Goal: Information Seeking & Learning: Learn about a topic

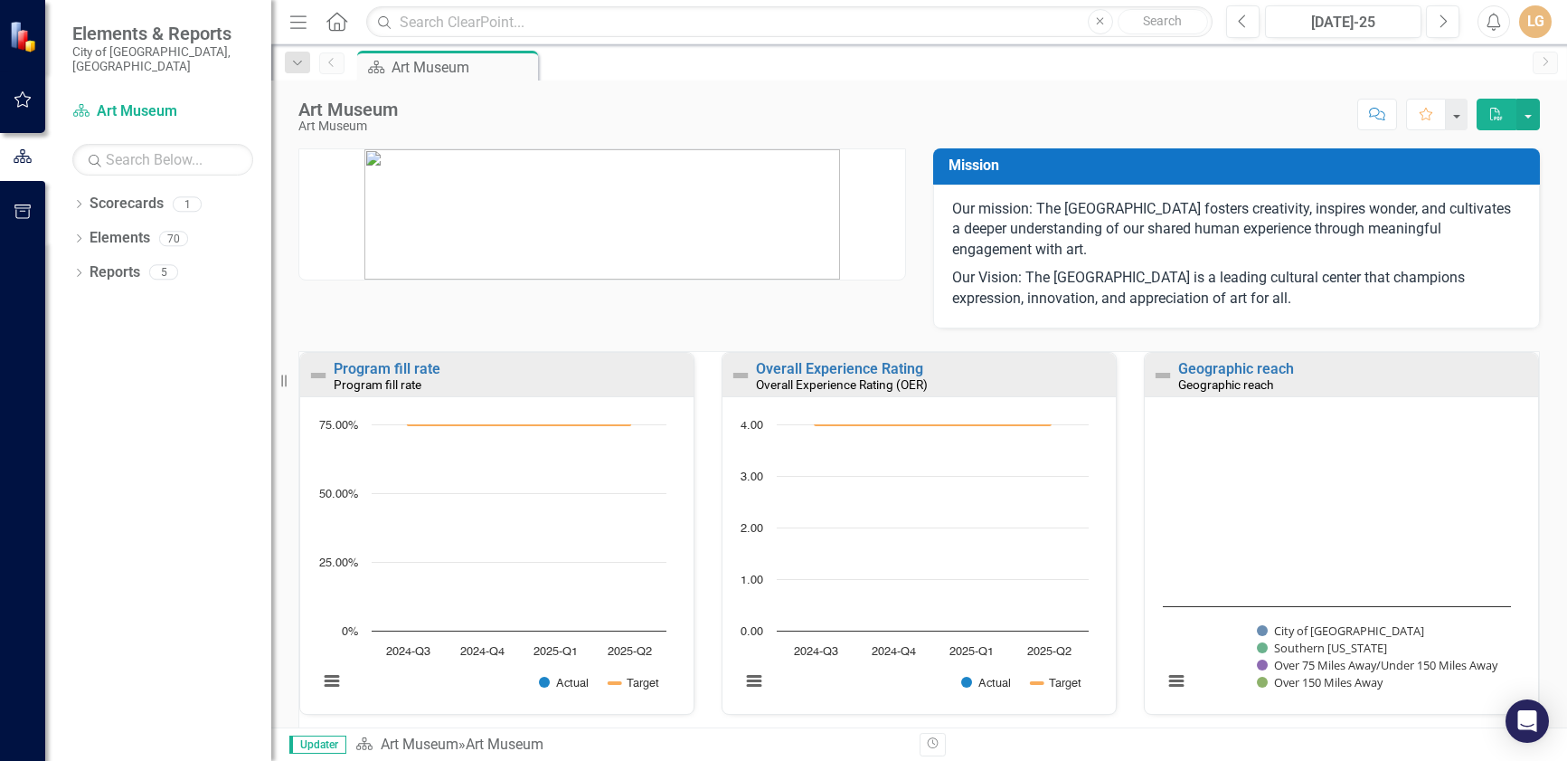
click at [679, 105] on div "Score: N/A [DATE]-25 Completed Comment Favorite PDF" at bounding box center [973, 114] width 1133 height 31
click at [738, 95] on div "[GEOGRAPHIC_DATA] Score: N/A [DATE]-25 Completed Comment Favorite PDF" at bounding box center [919, 107] width 1296 height 54
click at [82, 235] on icon "Dropdown" at bounding box center [78, 240] width 13 height 10
click at [67, 269] on icon "Dropdown" at bounding box center [60, 274] width 13 height 10
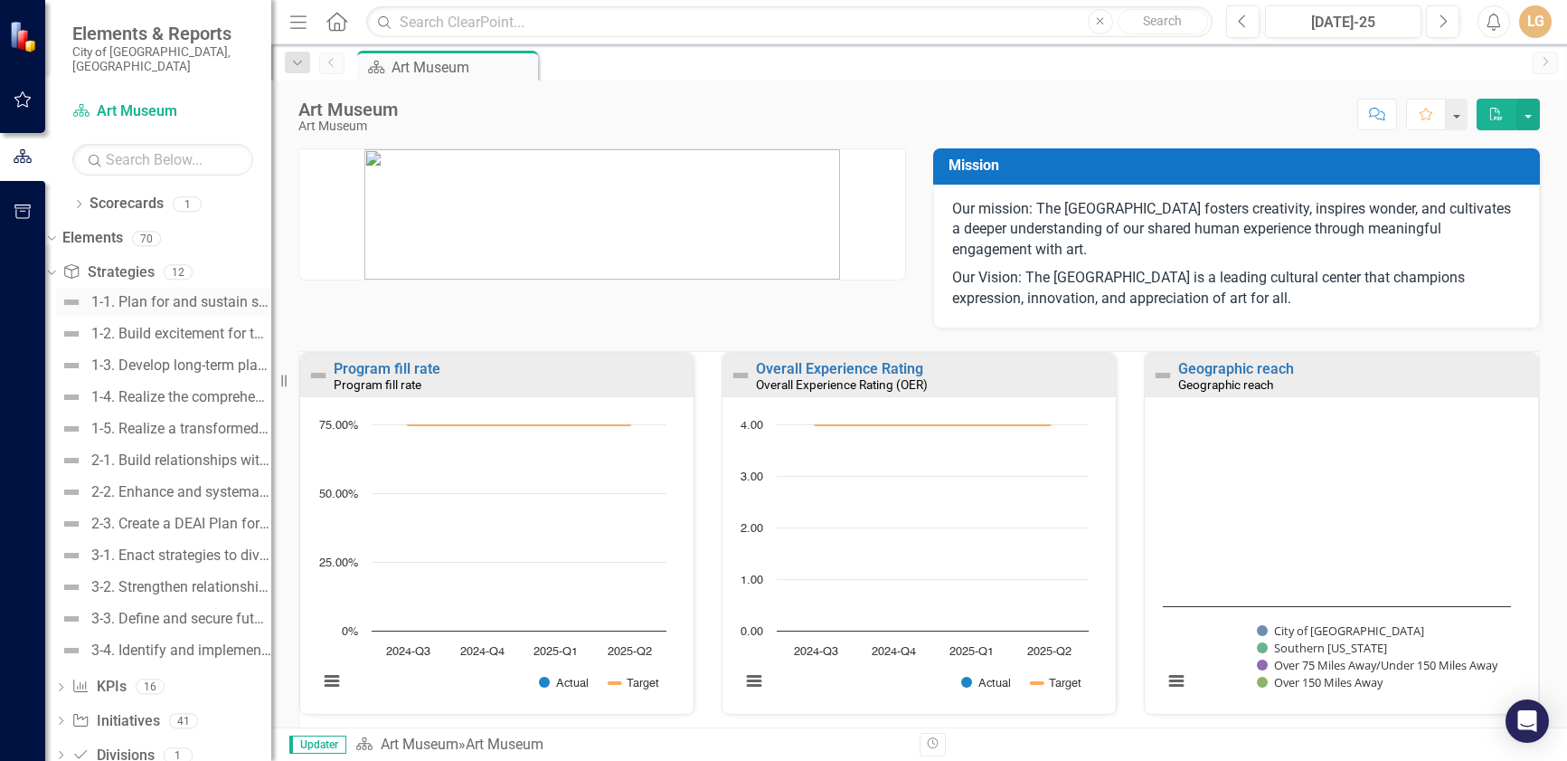
click at [133, 294] on div "1-1. Plan for and sustain service to the community while the building is under …" at bounding box center [181, 302] width 180 height 16
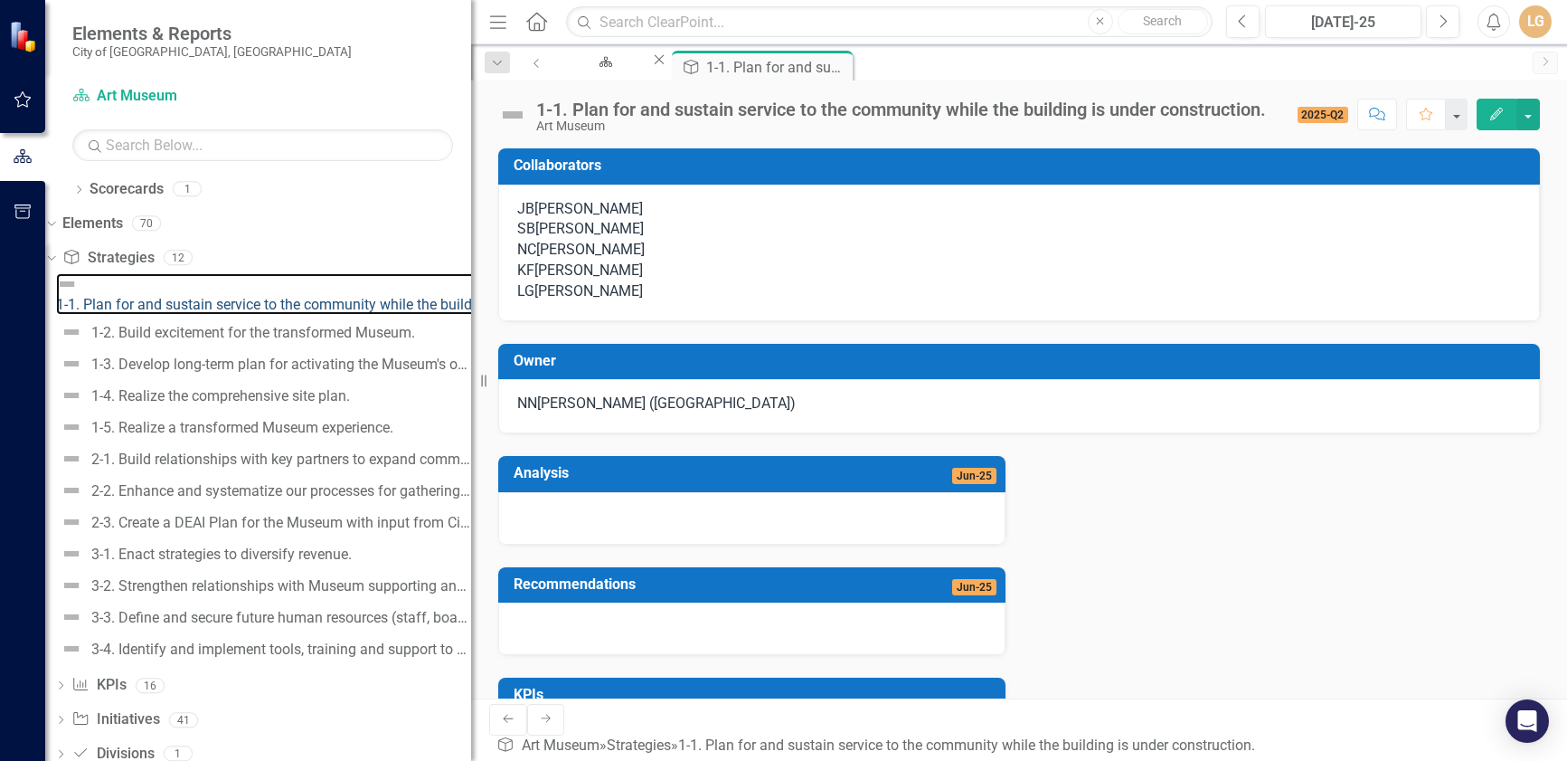
drag, startPoint x: 276, startPoint y: 378, endPoint x: 471, endPoint y: 400, distance: 196.5
click at [471, 400] on div "Resize" at bounding box center [478, 380] width 14 height 761
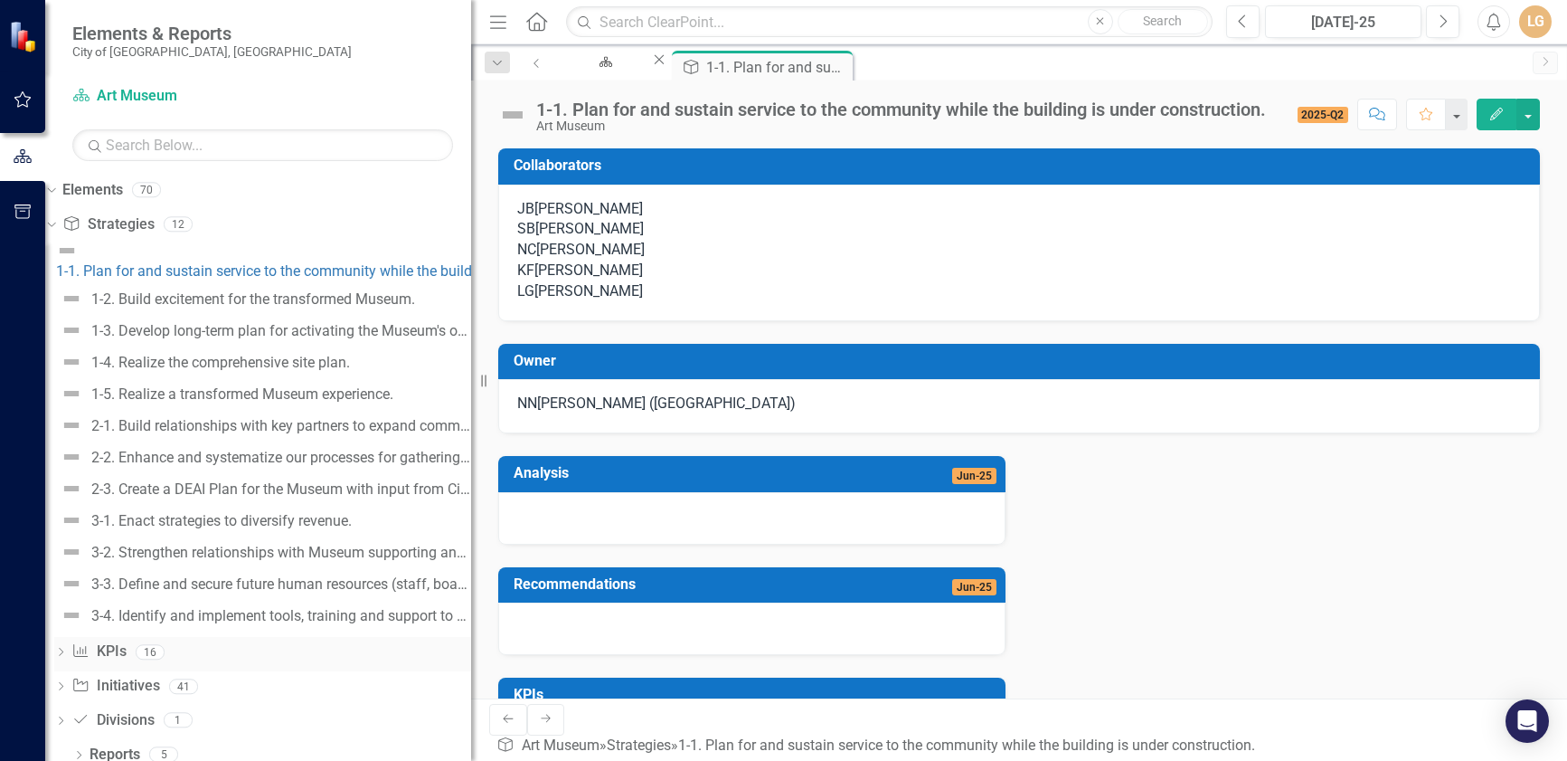
click at [63, 647] on icon at bounding box center [61, 651] width 5 height 8
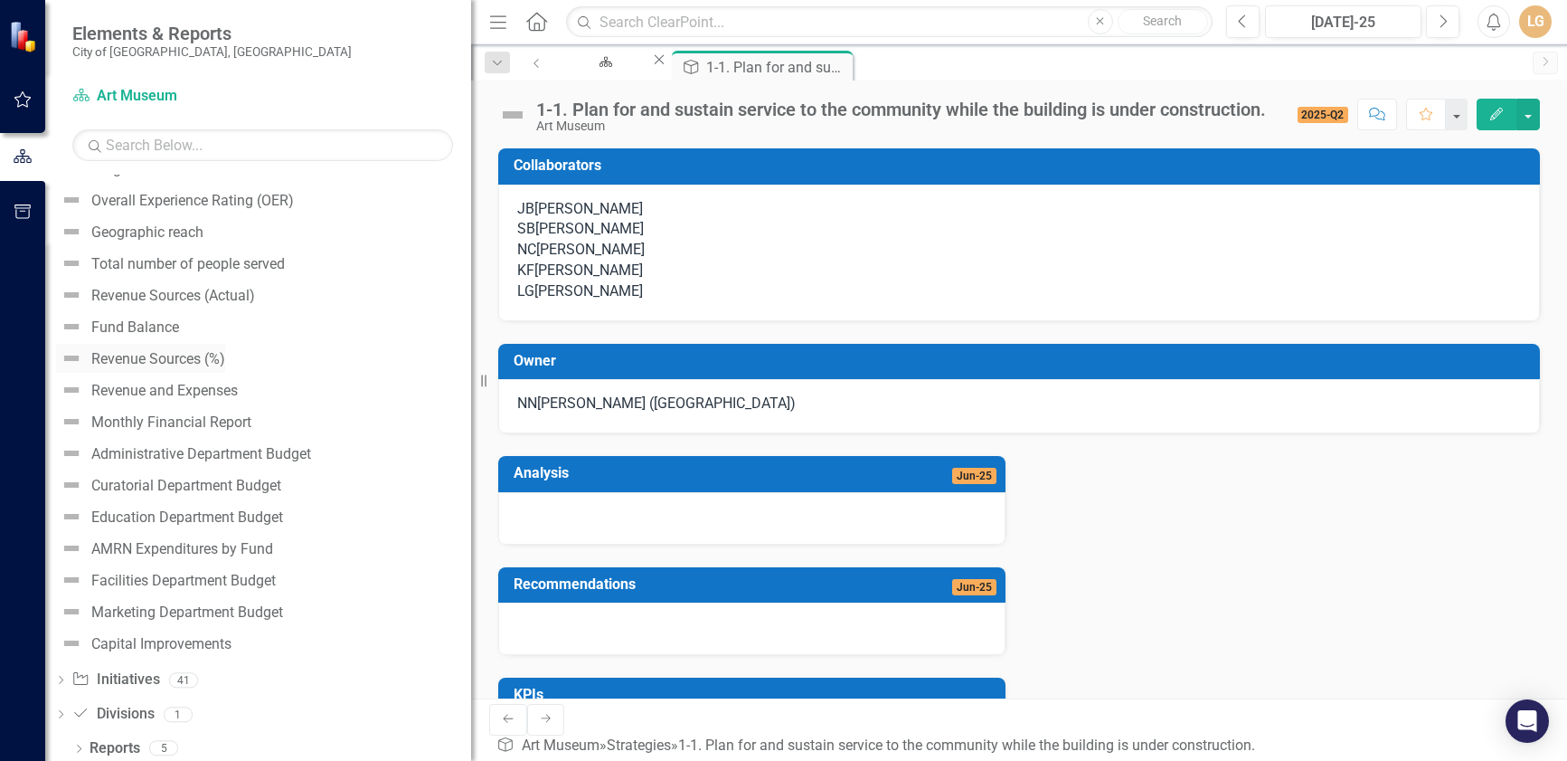
scroll to position [160, 0]
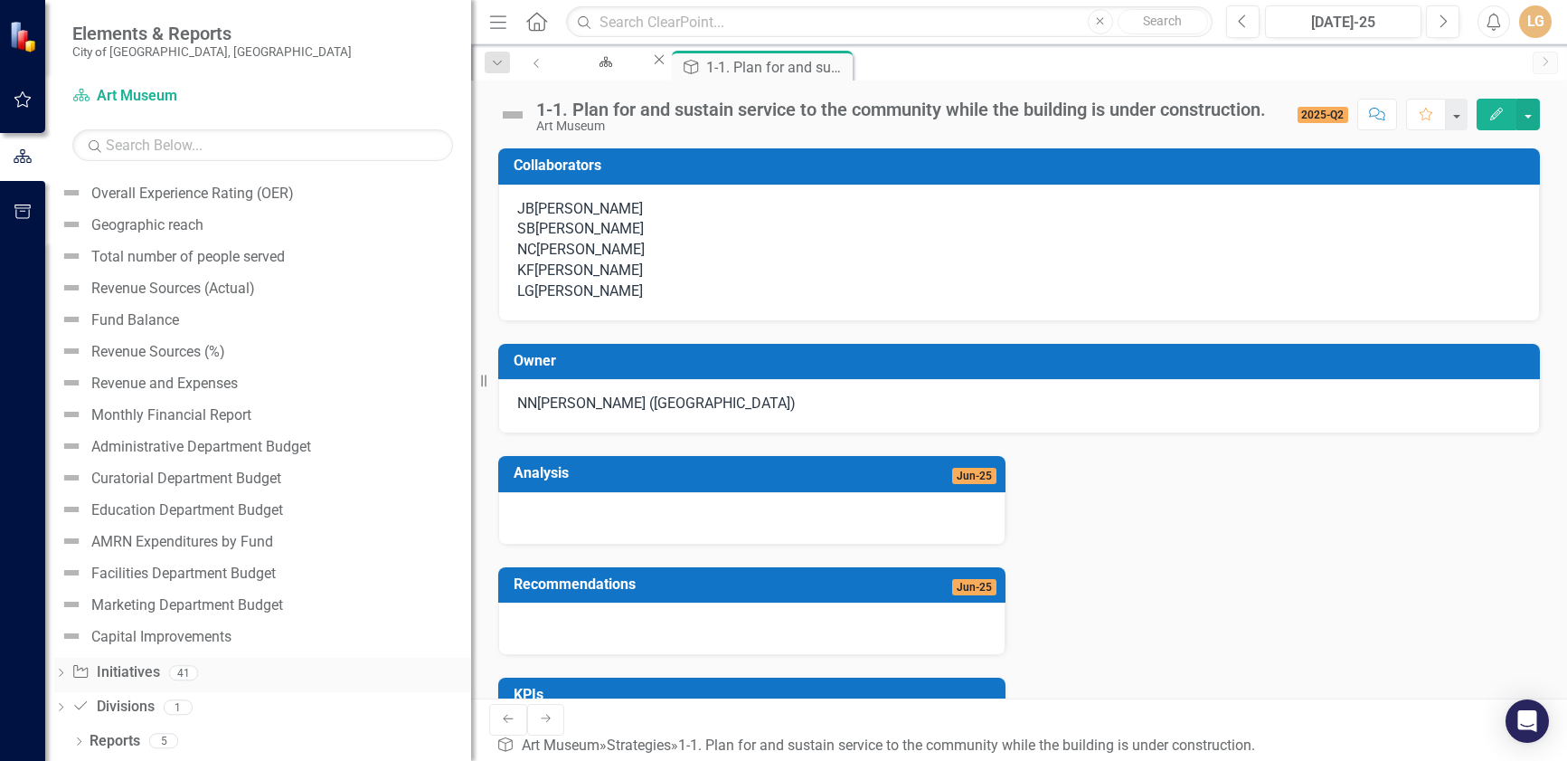
click at [67, 671] on icon "Dropdown" at bounding box center [60, 674] width 13 height 10
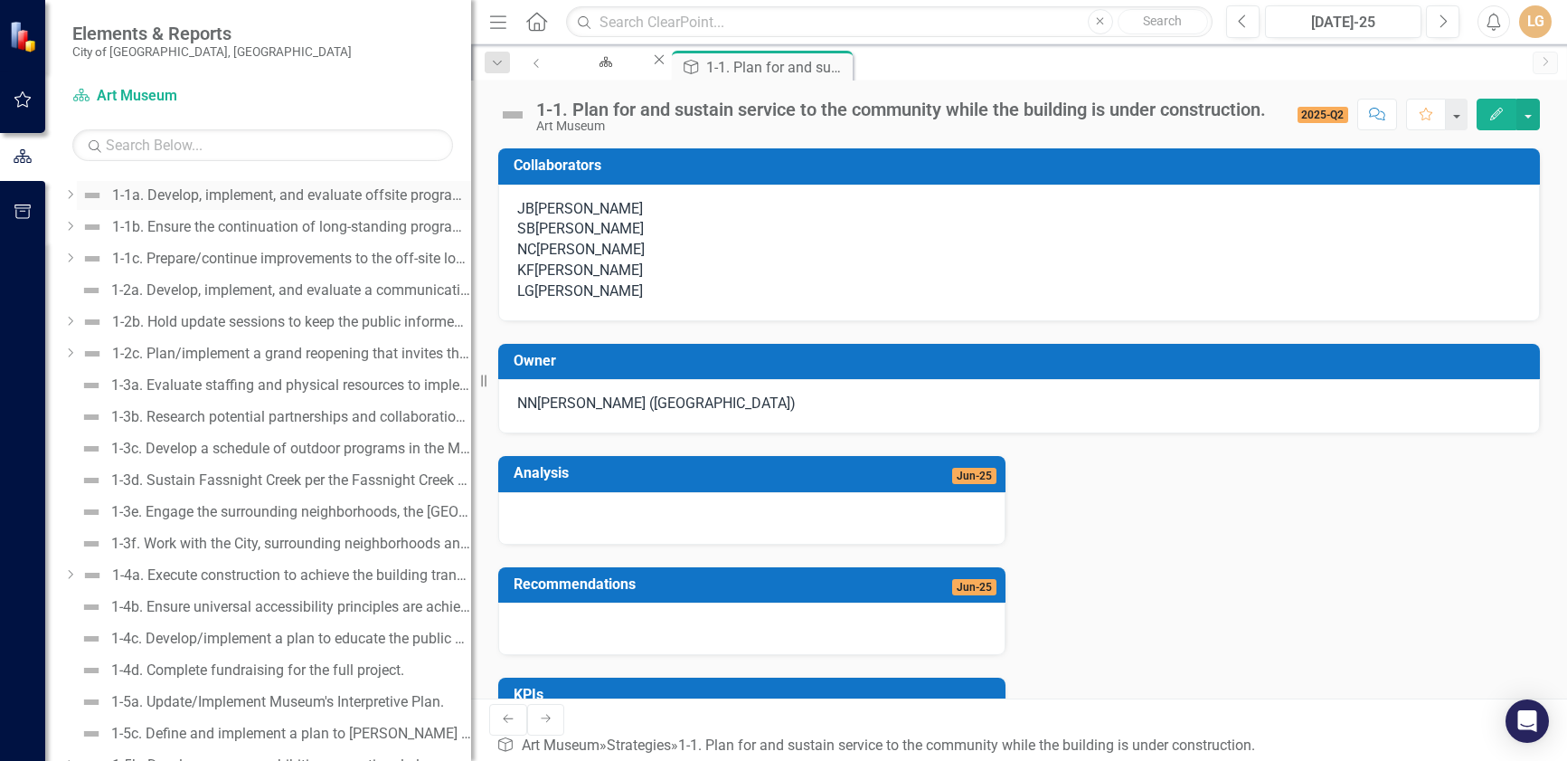
click at [235, 195] on div "1-1a. Develop, implement, and evaluate offsite programs." at bounding box center [291, 195] width 359 height 16
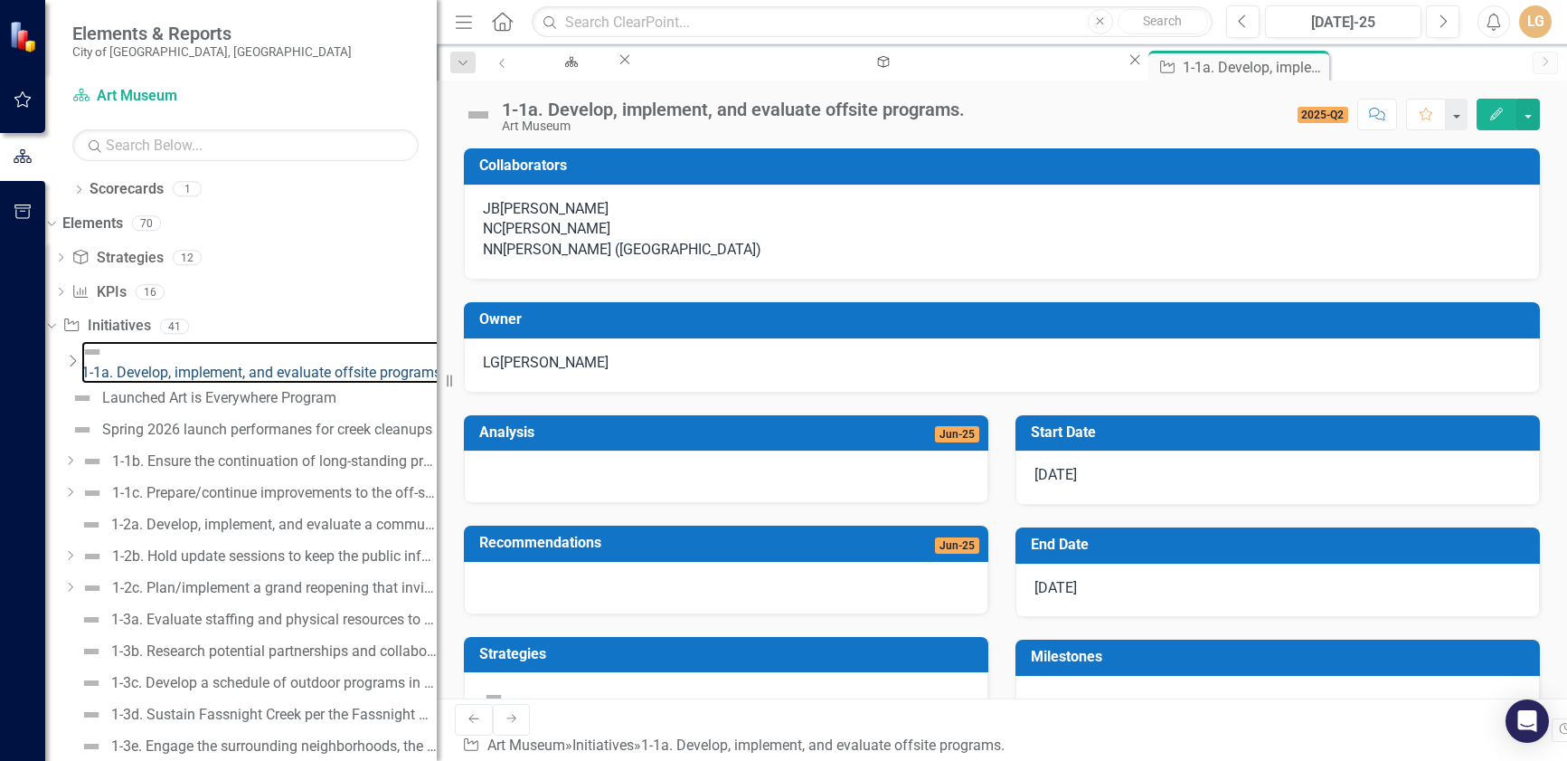
drag, startPoint x: 483, startPoint y: 384, endPoint x: 437, endPoint y: 388, distance: 46.3
click at [437, 388] on div "Resize" at bounding box center [444, 380] width 14 height 761
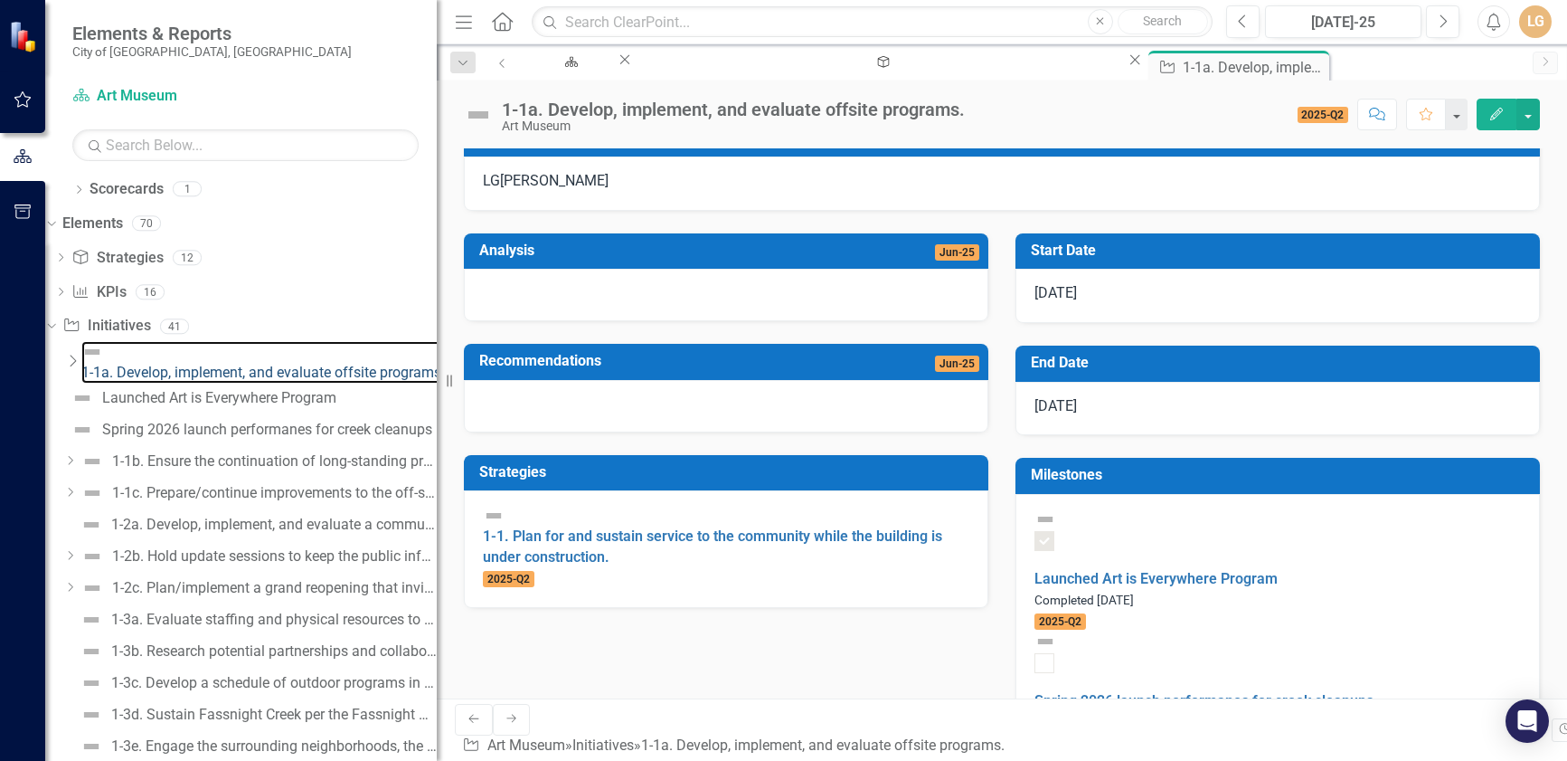
scroll to position [363, 0]
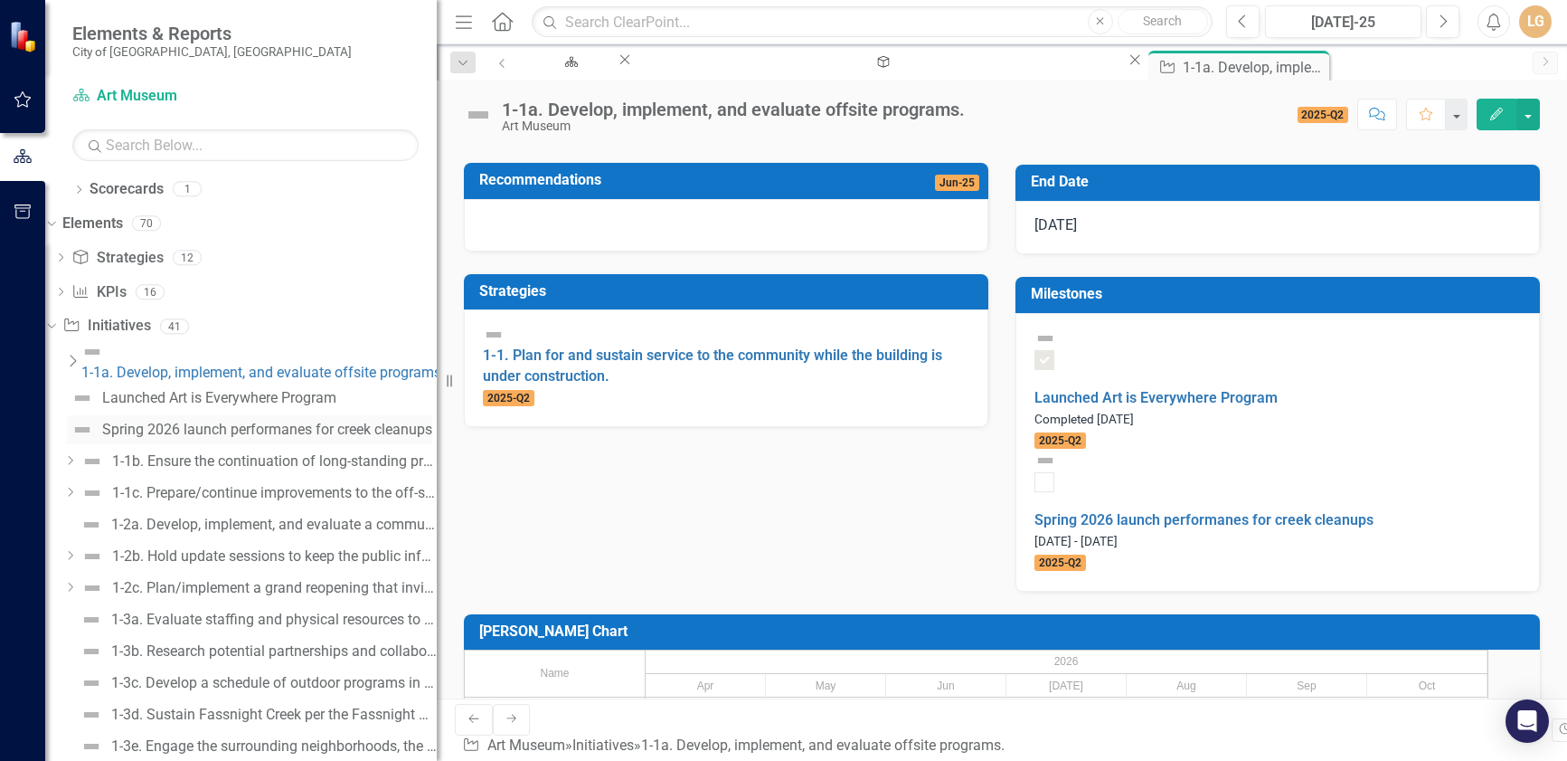
click at [262, 421] on div "Spring 2026 launch performanes for creek cleanups" at bounding box center [267, 429] width 330 height 16
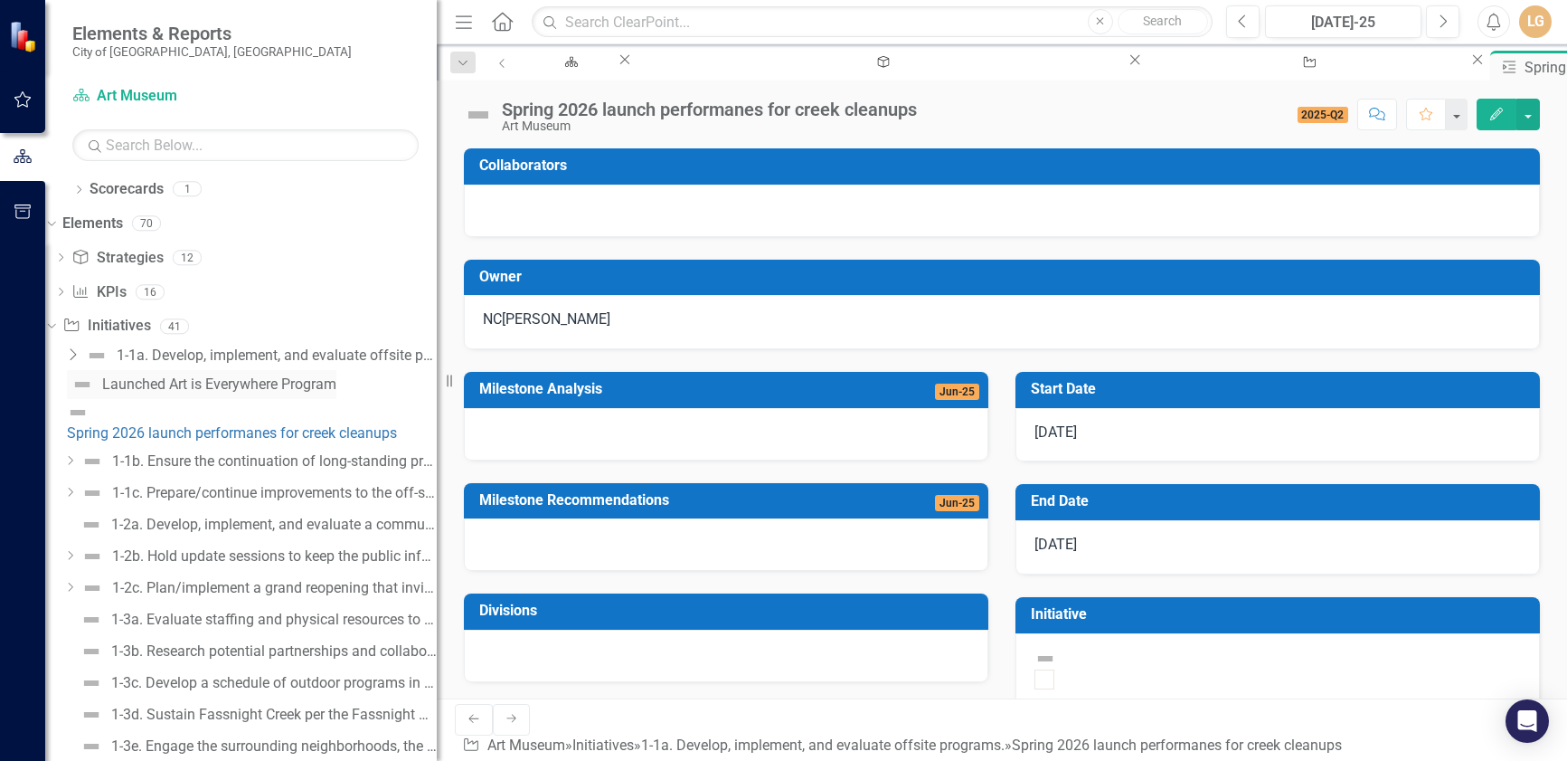
click at [266, 385] on div "Launched Art is Everywhere Program" at bounding box center [219, 384] width 234 height 16
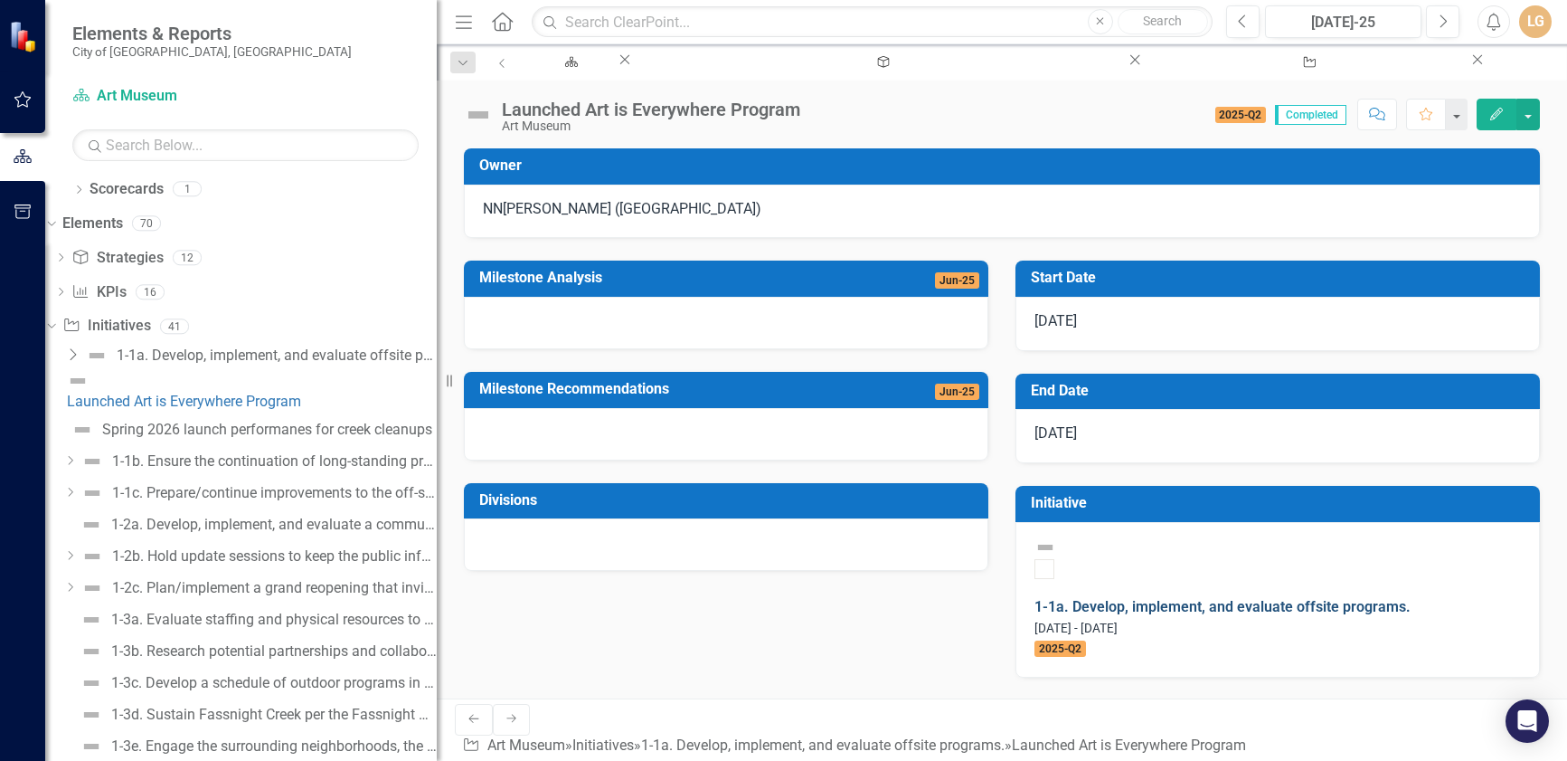
click at [1223, 598] on link "1-1a. Develop, implement, and evaluate offsite programs." at bounding box center [1223, 606] width 376 height 17
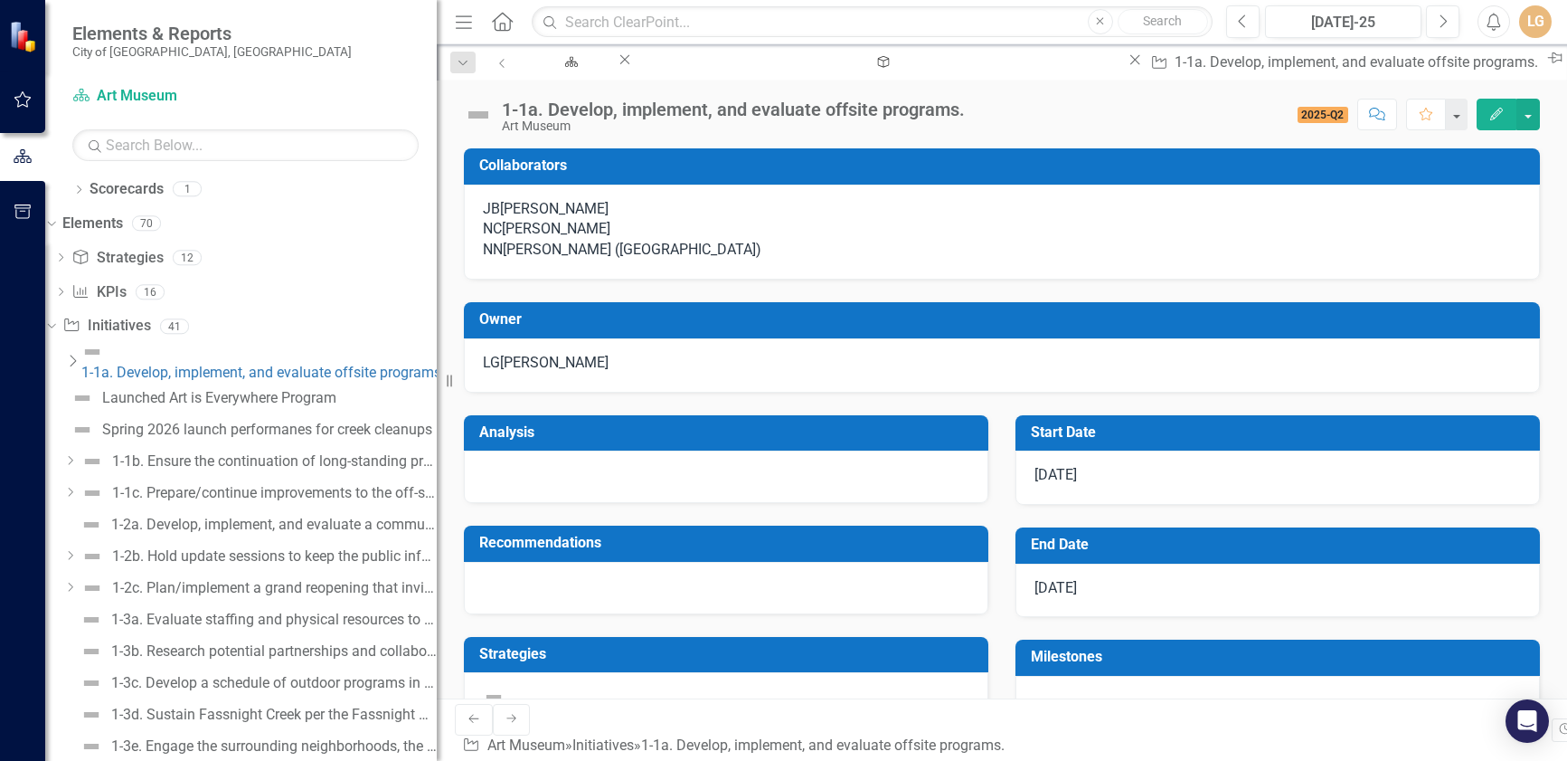
checkbox input "true"
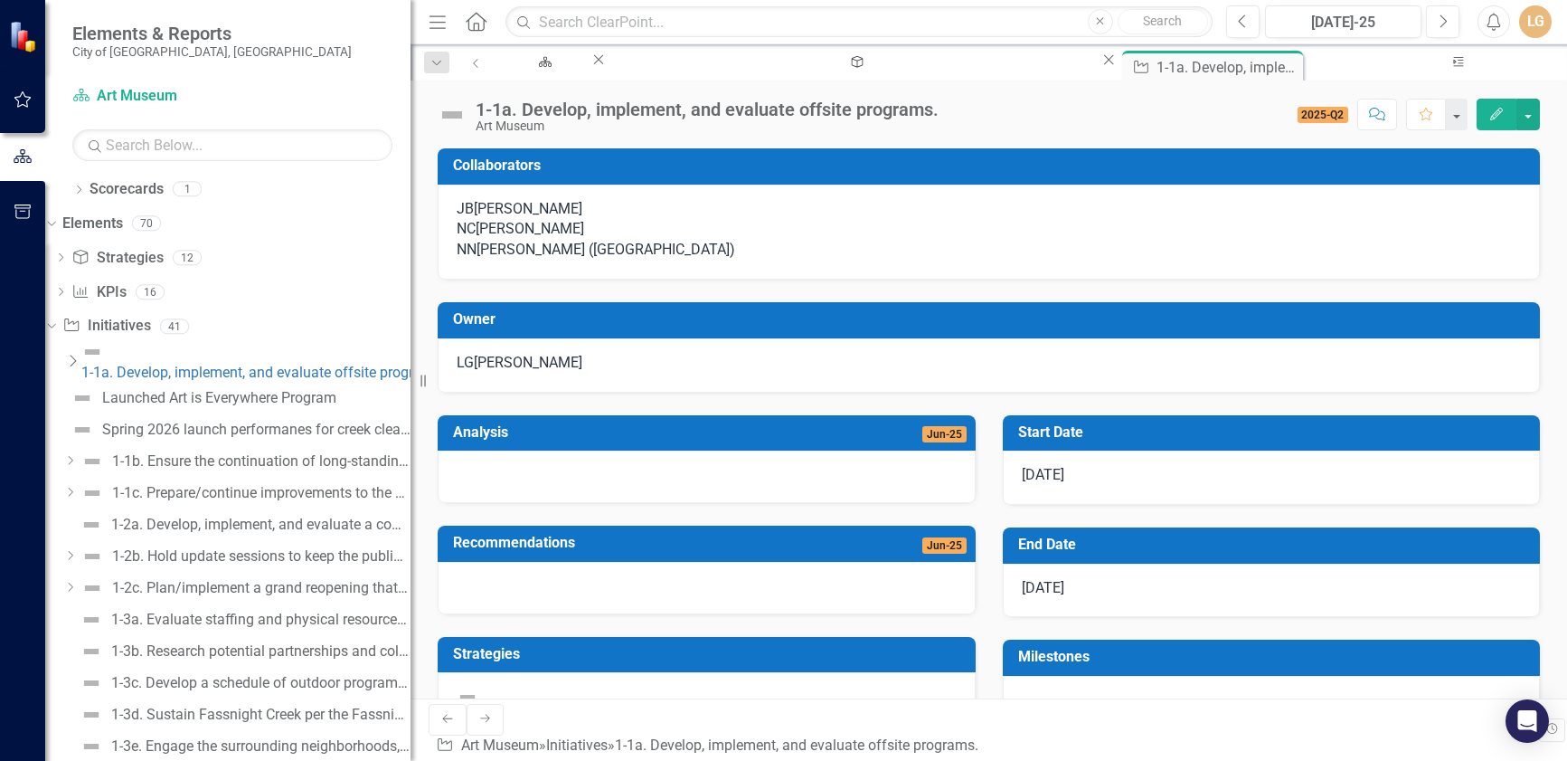
drag, startPoint x: 447, startPoint y: 383, endPoint x: 389, endPoint y: 379, distance: 58.0
click at [411, 379] on div "Resize" at bounding box center [418, 380] width 14 height 761
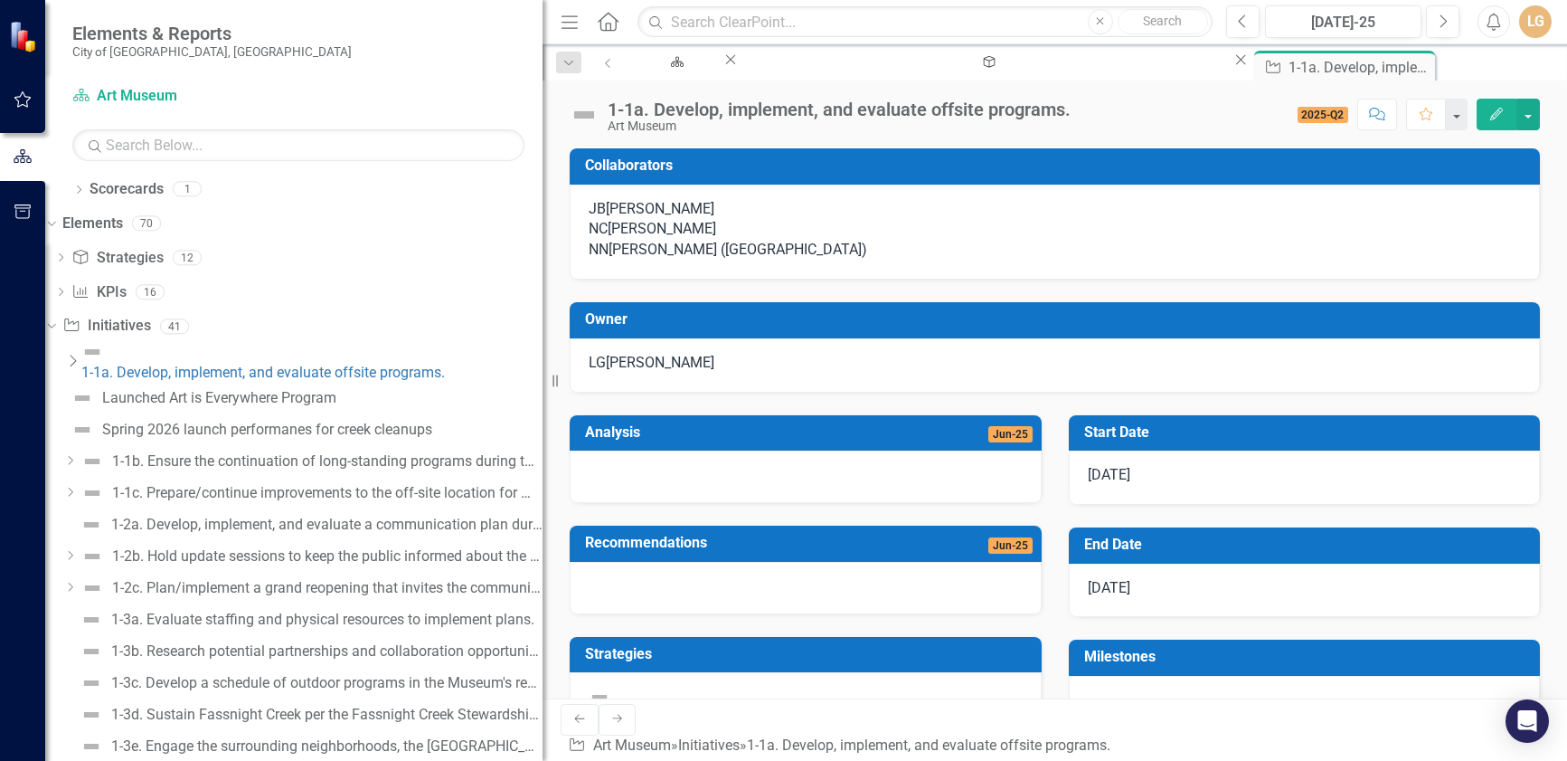
drag, startPoint x: 402, startPoint y: 383, endPoint x: 793, endPoint y: 420, distance: 392.5
click at [793, 420] on div "Elements & Reports [GEOGRAPHIC_DATA], [GEOGRAPHIC_DATA] Scorecard Art Museum Se…" at bounding box center [783, 380] width 1567 height 761
click at [194, 485] on div "1-1c. Prepare/continue improvements to the off-site location for Museum operati…" at bounding box center [327, 493] width 430 height 16
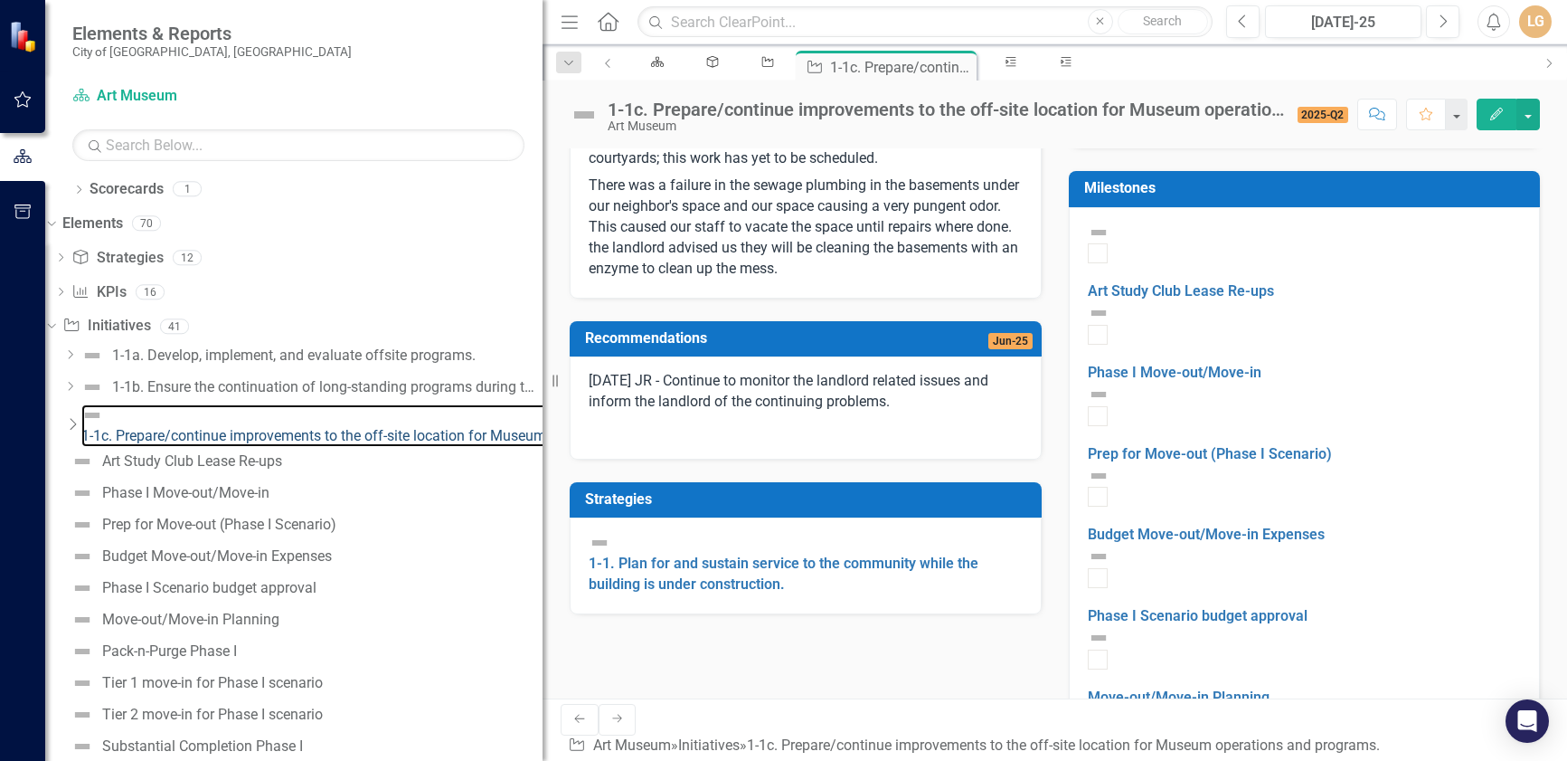
scroll to position [543, 0]
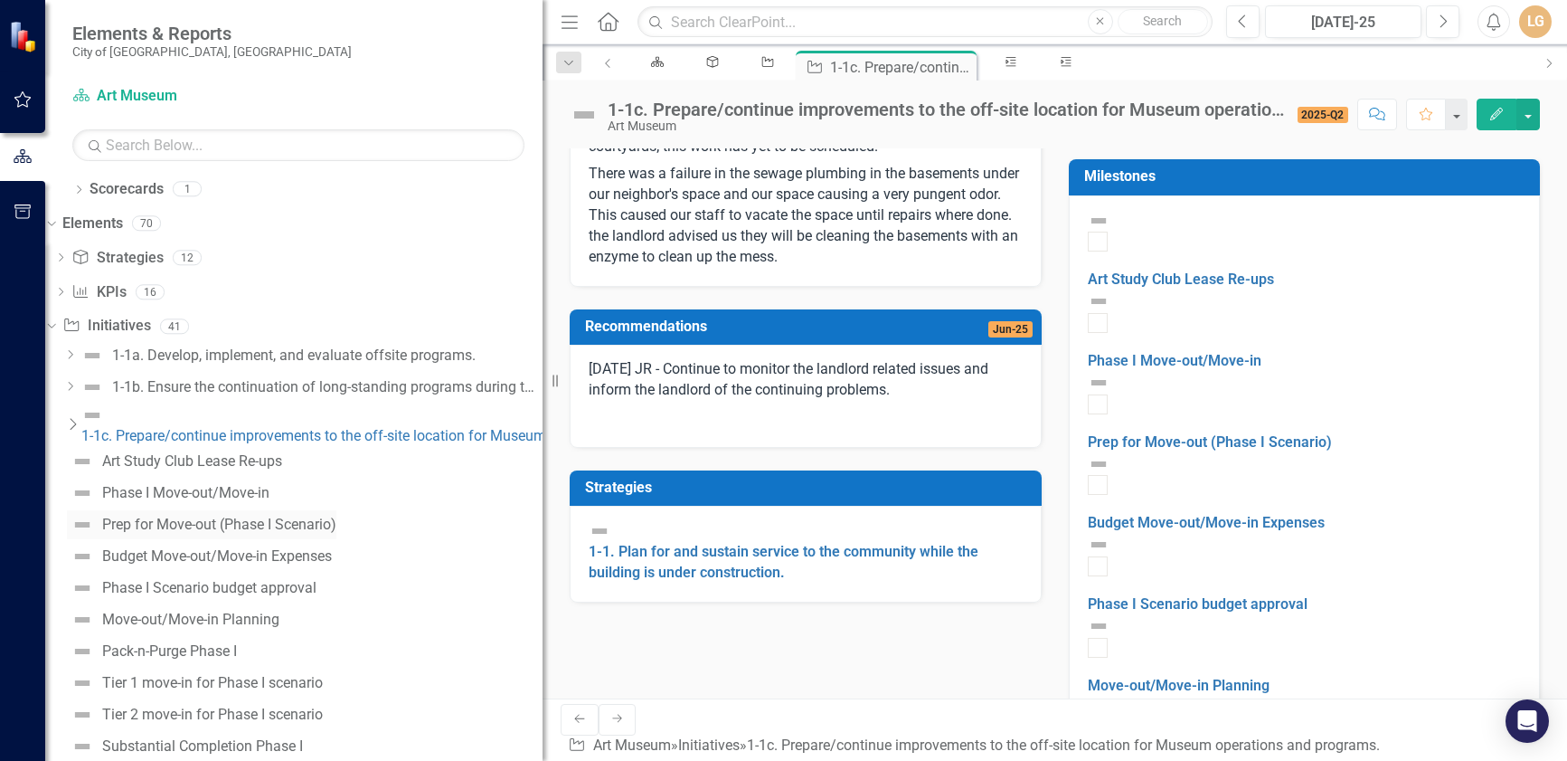
click at [269, 516] on div "Prep for Move-out (Phase I Scenario)" at bounding box center [219, 524] width 234 height 16
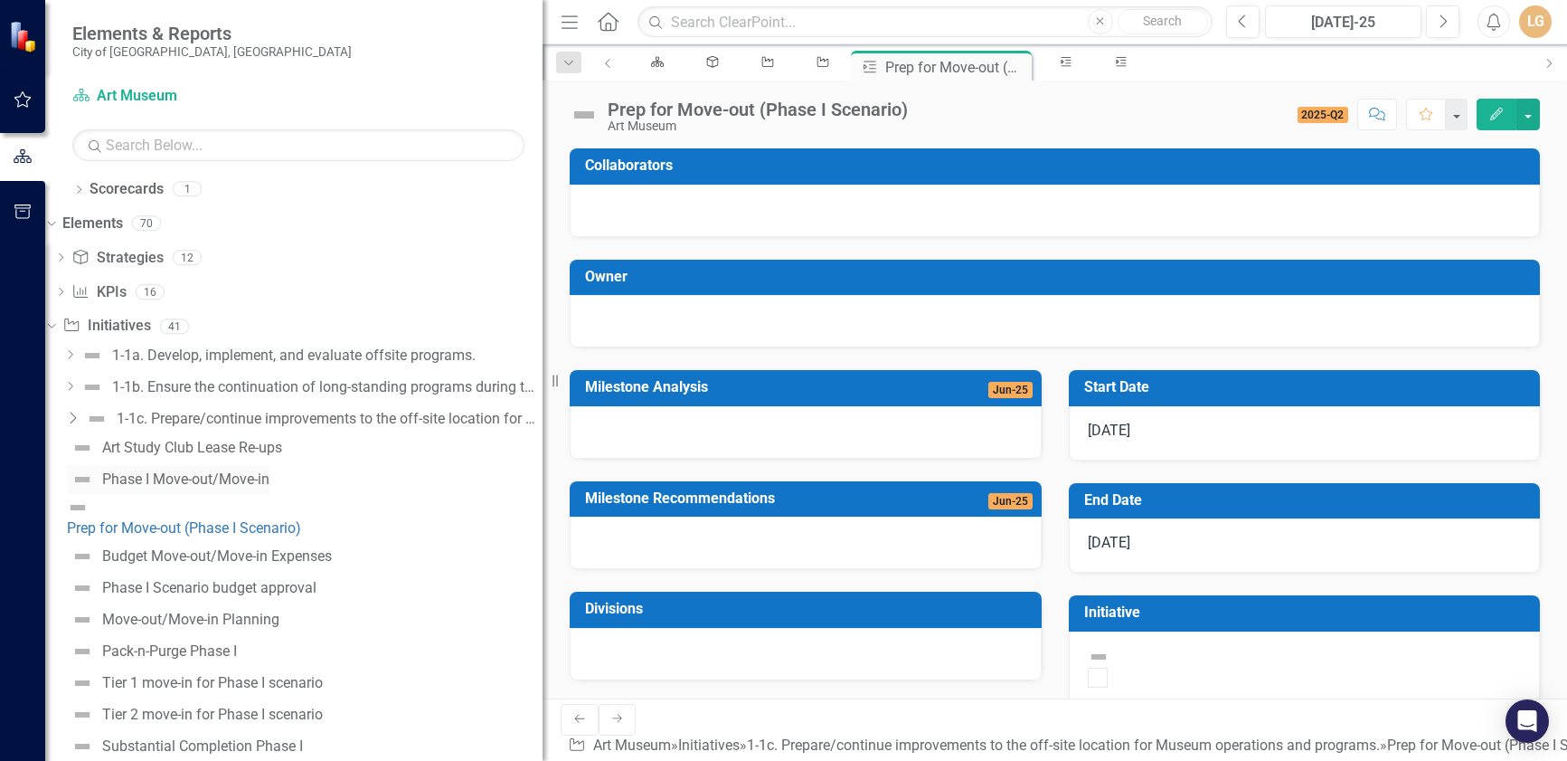
click at [269, 481] on div "Phase I Move-out/Move-in" at bounding box center [185, 479] width 167 height 16
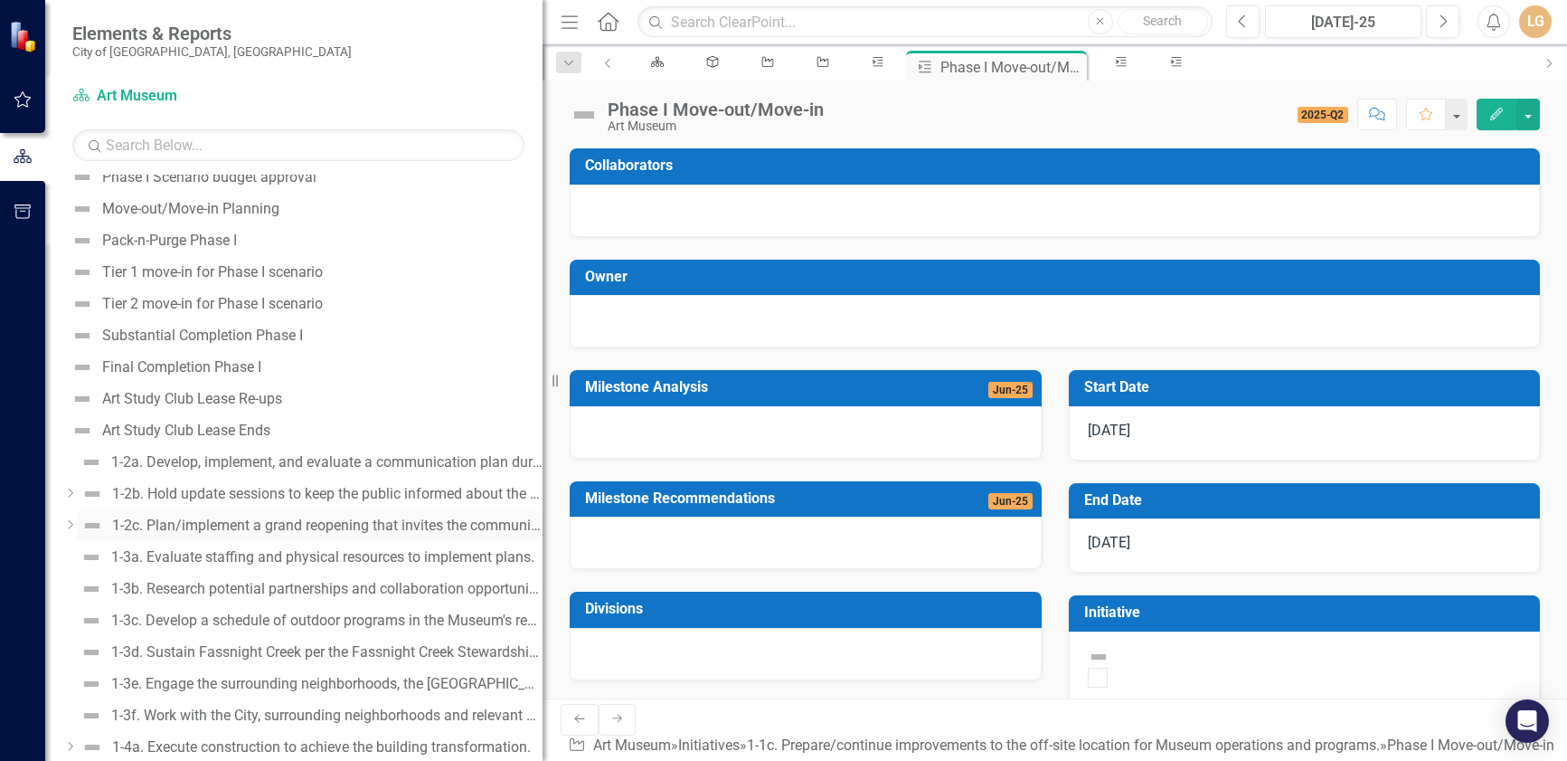
scroll to position [181, 0]
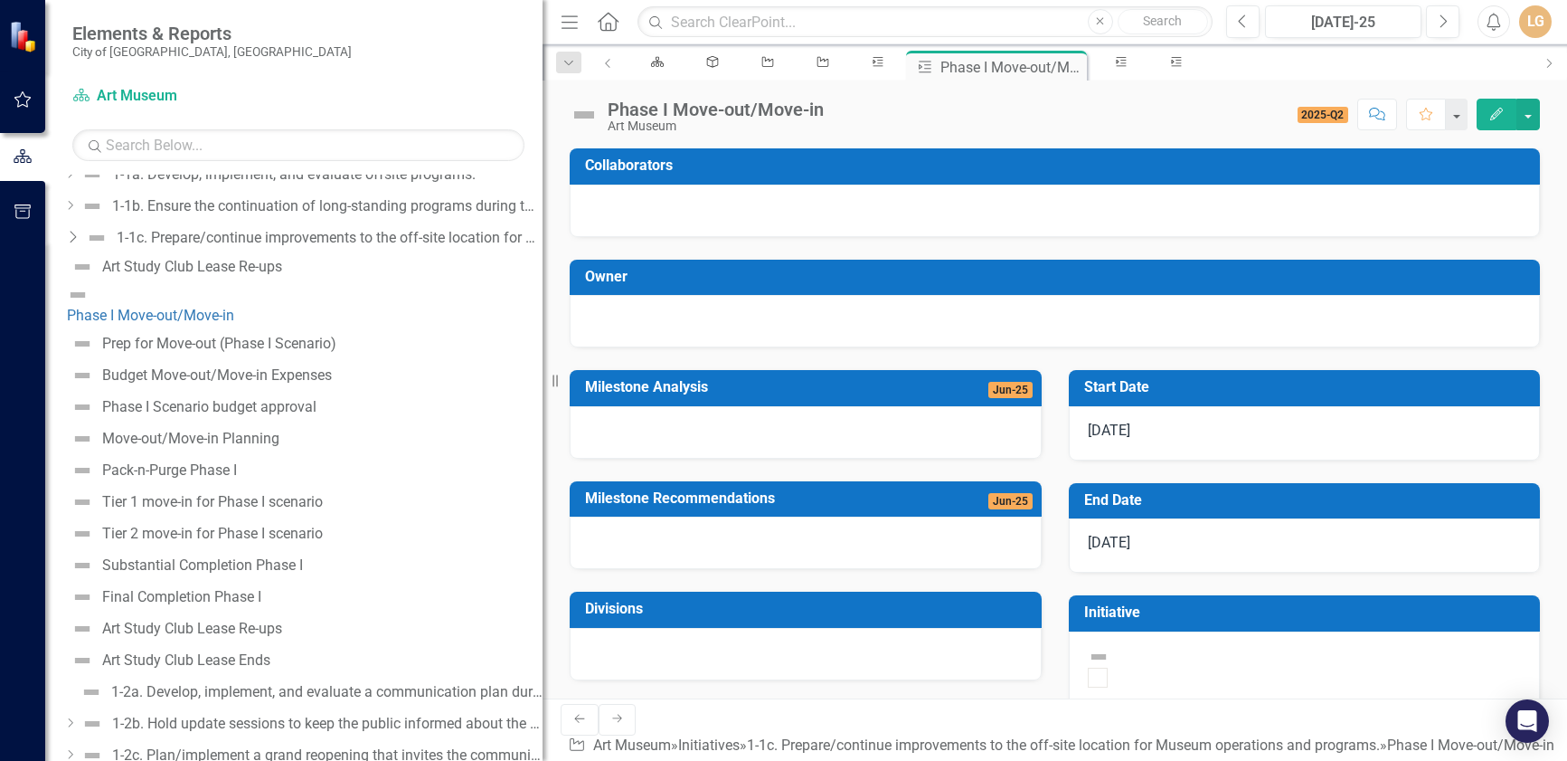
click at [81, 231] on icon "Dropdown" at bounding box center [72, 237] width 18 height 14
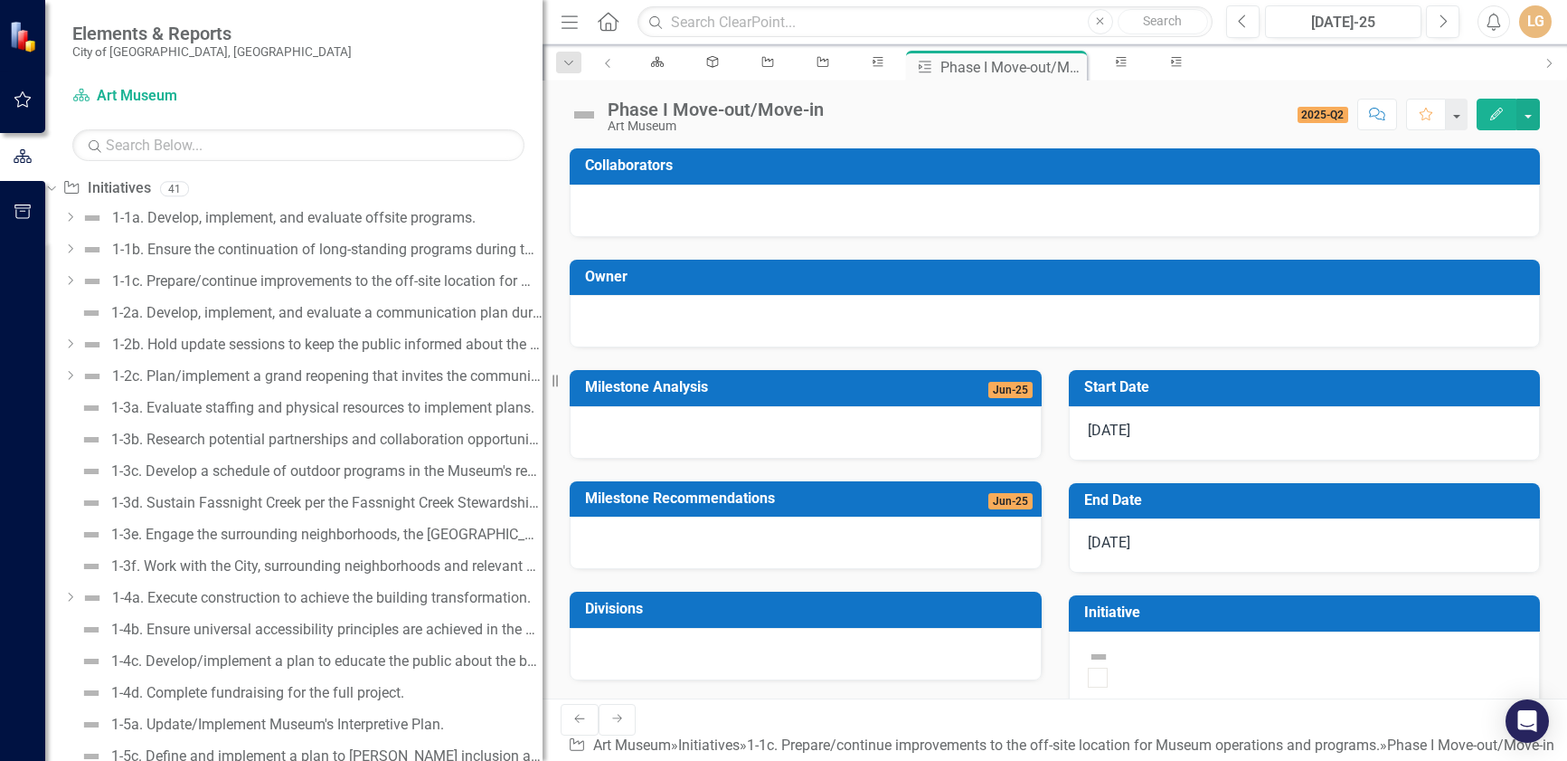
scroll to position [0, 0]
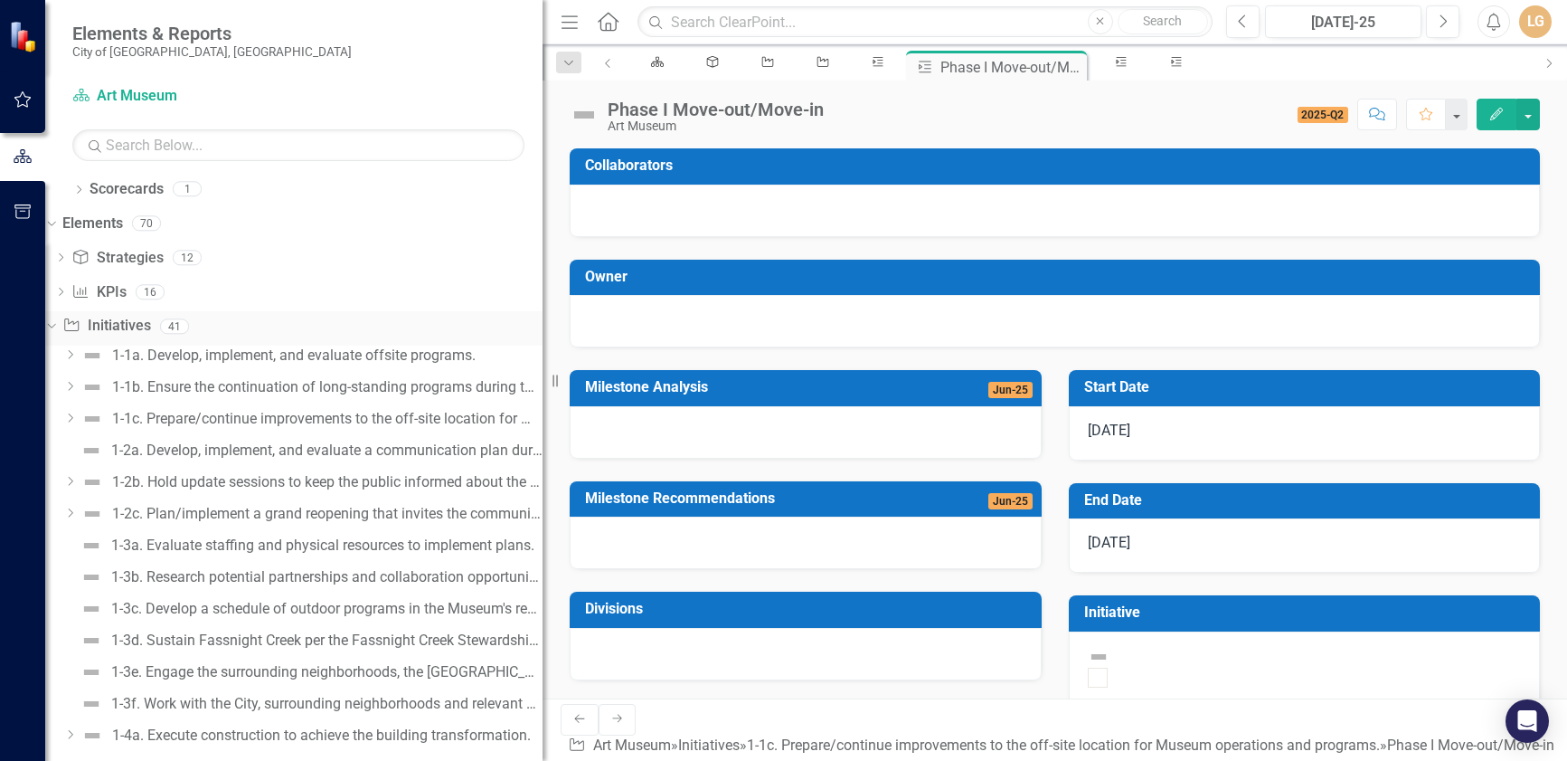
click at [54, 324] on icon "Dropdown" at bounding box center [49, 325] width 10 height 13
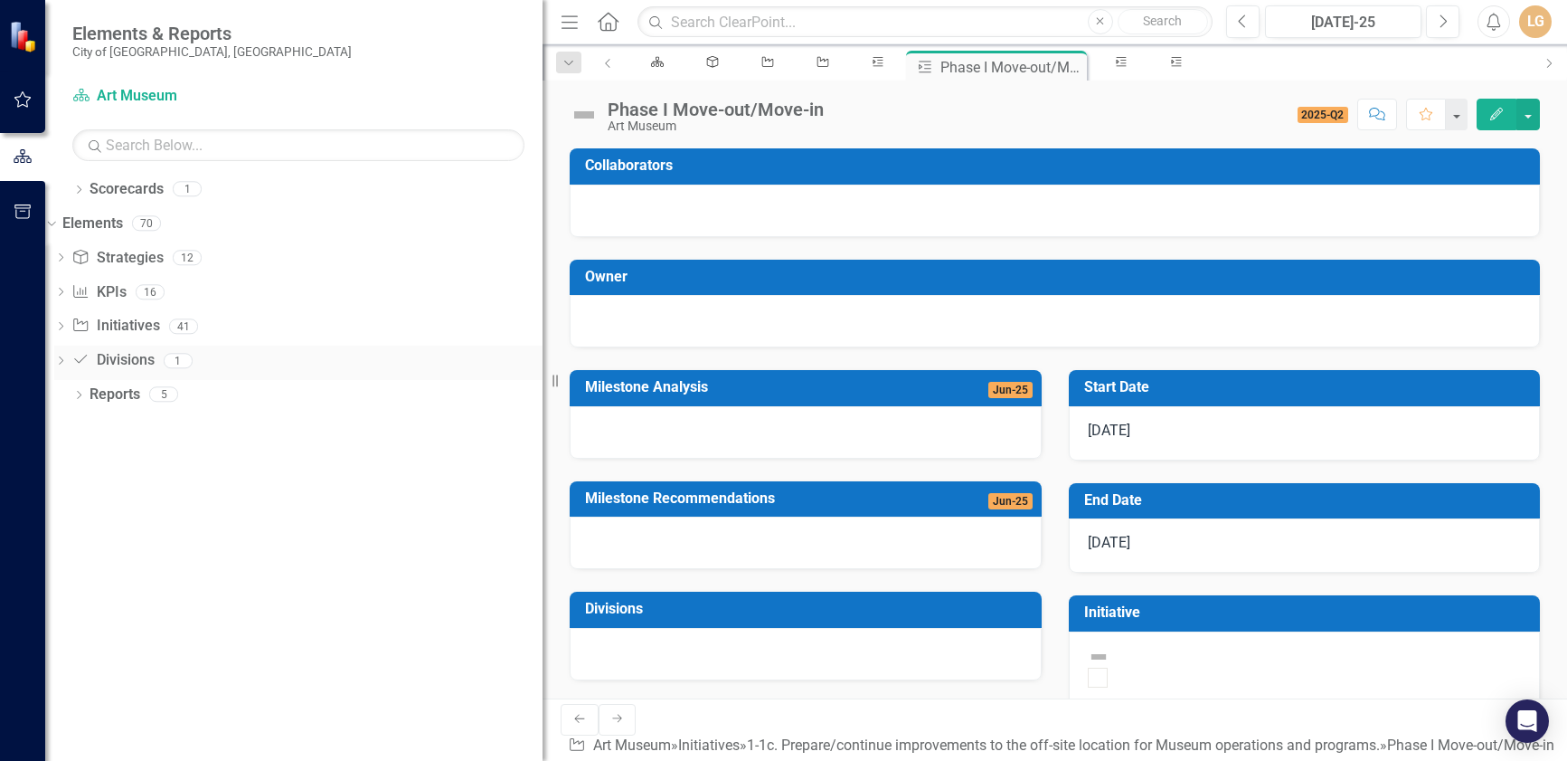
click at [67, 361] on icon "Dropdown" at bounding box center [60, 362] width 13 height 10
click at [54, 361] on icon "Dropdown" at bounding box center [49, 360] width 10 height 13
click at [80, 399] on icon "Dropdown" at bounding box center [78, 397] width 13 height 10
click at [66, 558] on icon "Dropdown" at bounding box center [59, 560] width 13 height 10
click at [117, 530] on div "Financial KPIs" at bounding box center [306, 526] width 474 height 16
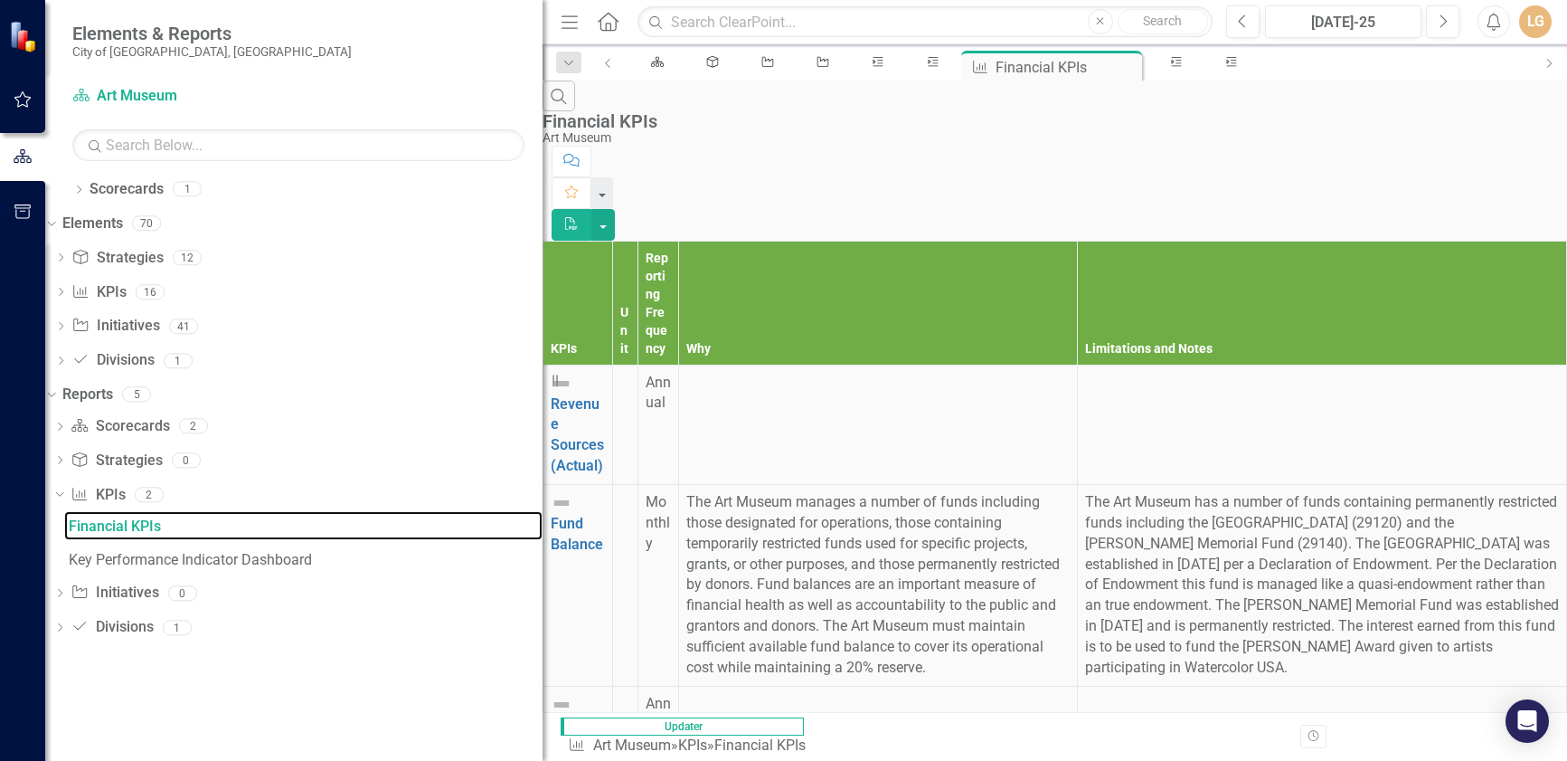
scroll to position [305, 0]
click at [66, 628] on icon "Dropdown" at bounding box center [59, 629] width 13 height 10
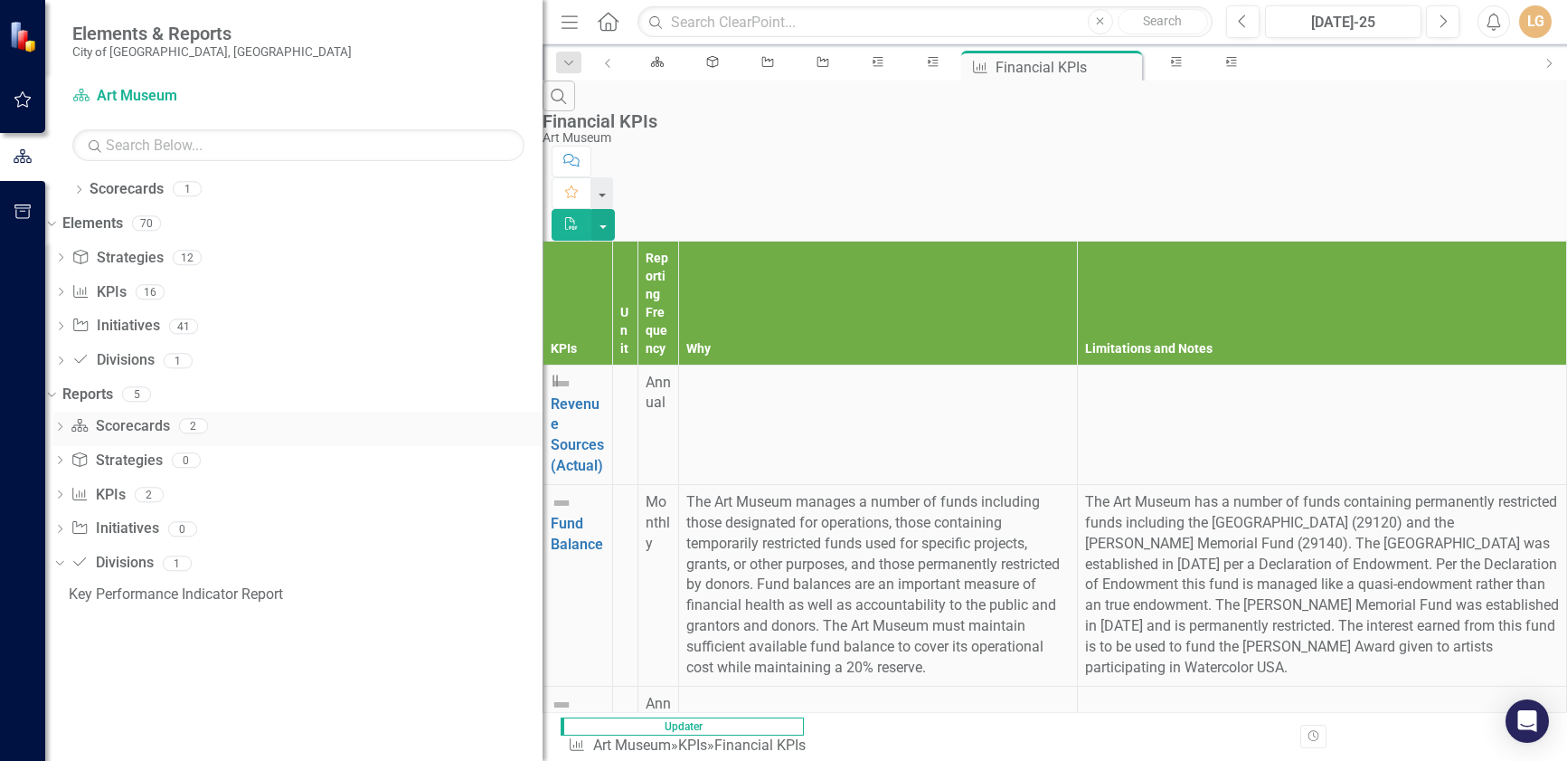
click at [66, 426] on icon "Dropdown" at bounding box center [59, 428] width 13 height 10
click at [117, 457] on div "Art Museum" at bounding box center [306, 457] width 474 height 16
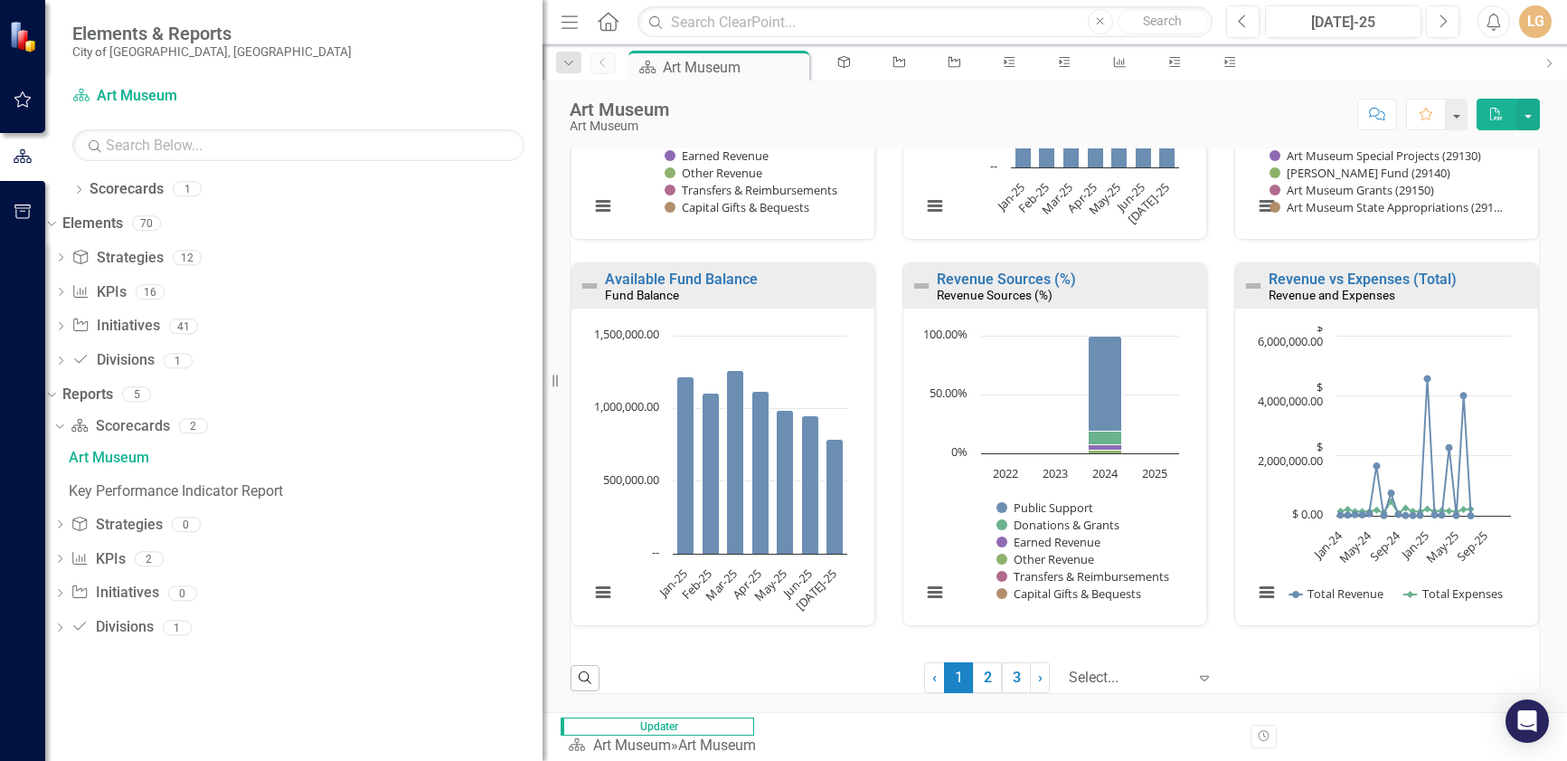
scroll to position [1, 0]
click at [54, 392] on icon "Dropdown" at bounding box center [49, 393] width 10 height 13
click at [67, 257] on icon "Dropdown" at bounding box center [60, 259] width 13 height 10
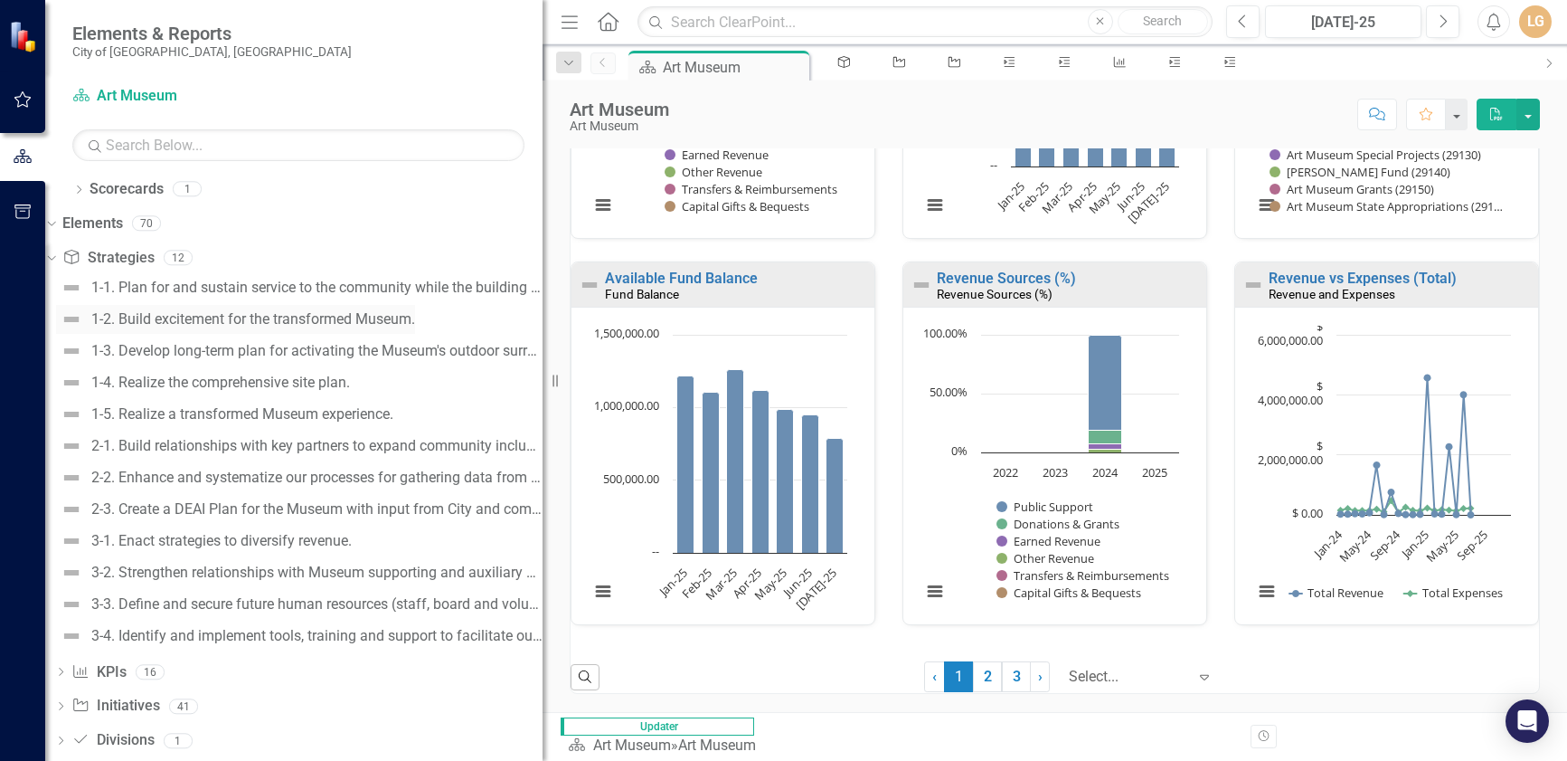
click at [241, 318] on div "1-2. Build excitement for the transformed Museum." at bounding box center [253, 319] width 324 height 16
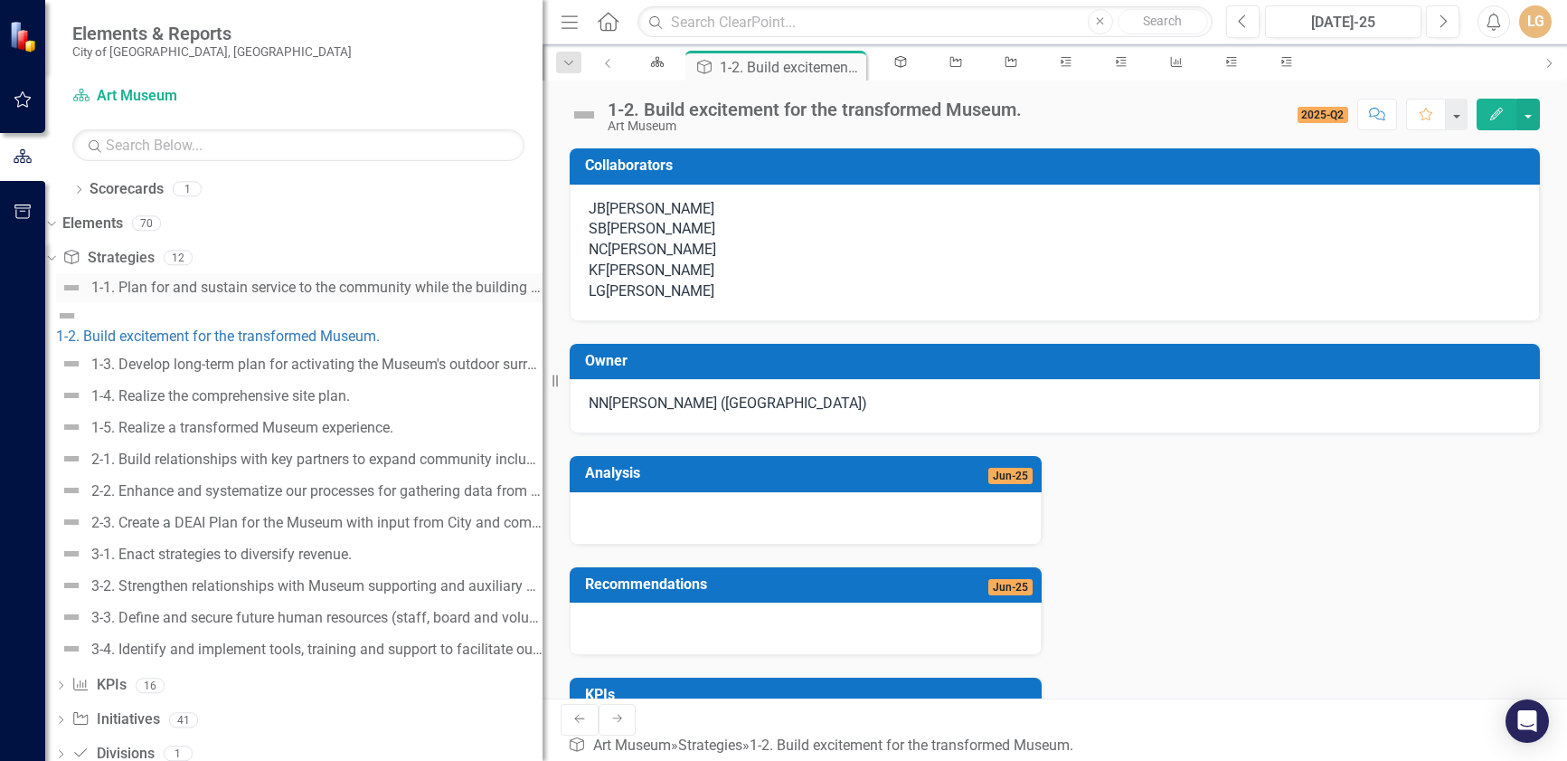
click at [232, 286] on div "1-1. Plan for and sustain service to the community while the building is under …" at bounding box center [316, 287] width 451 height 16
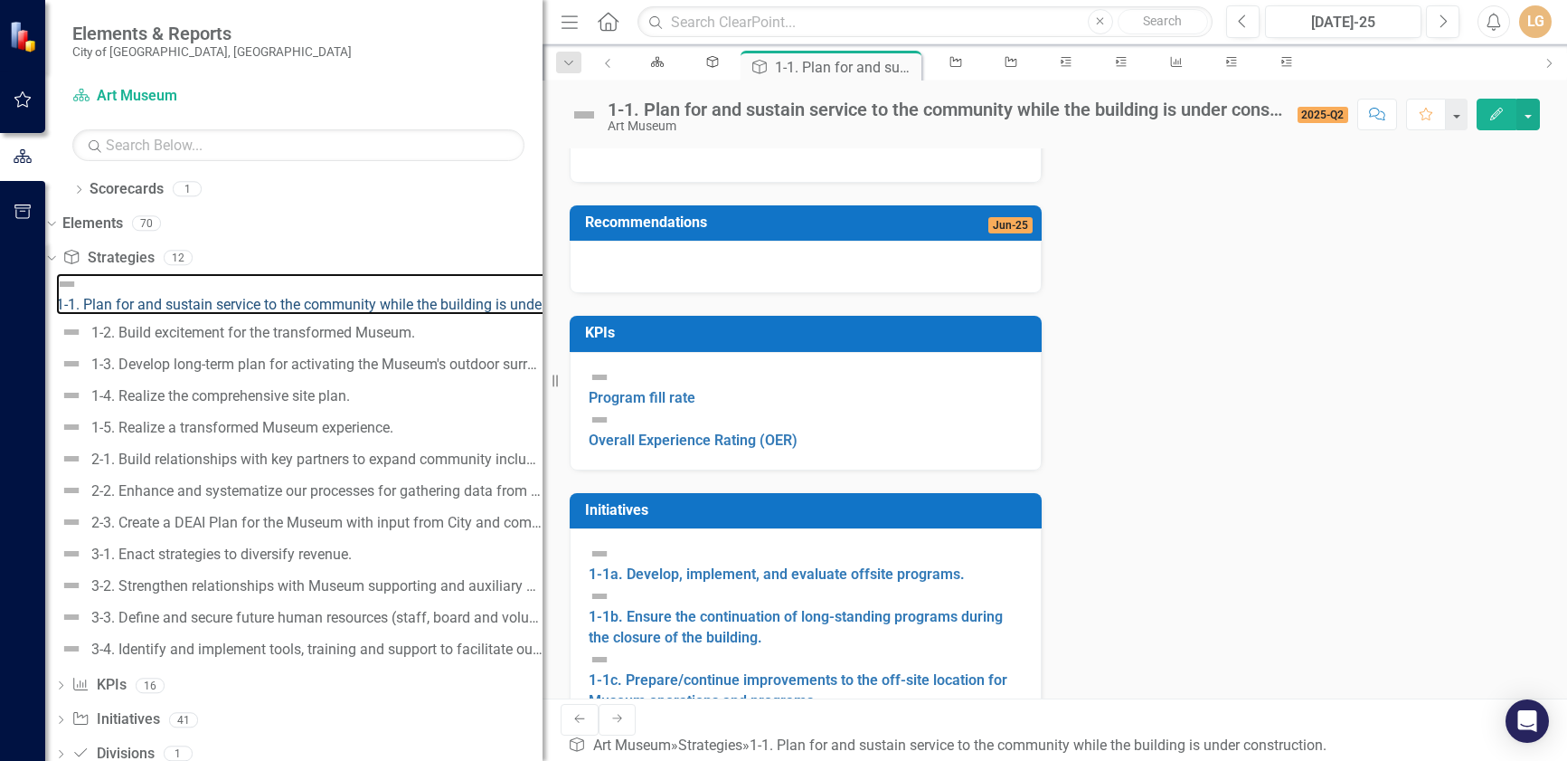
scroll to position [425, 0]
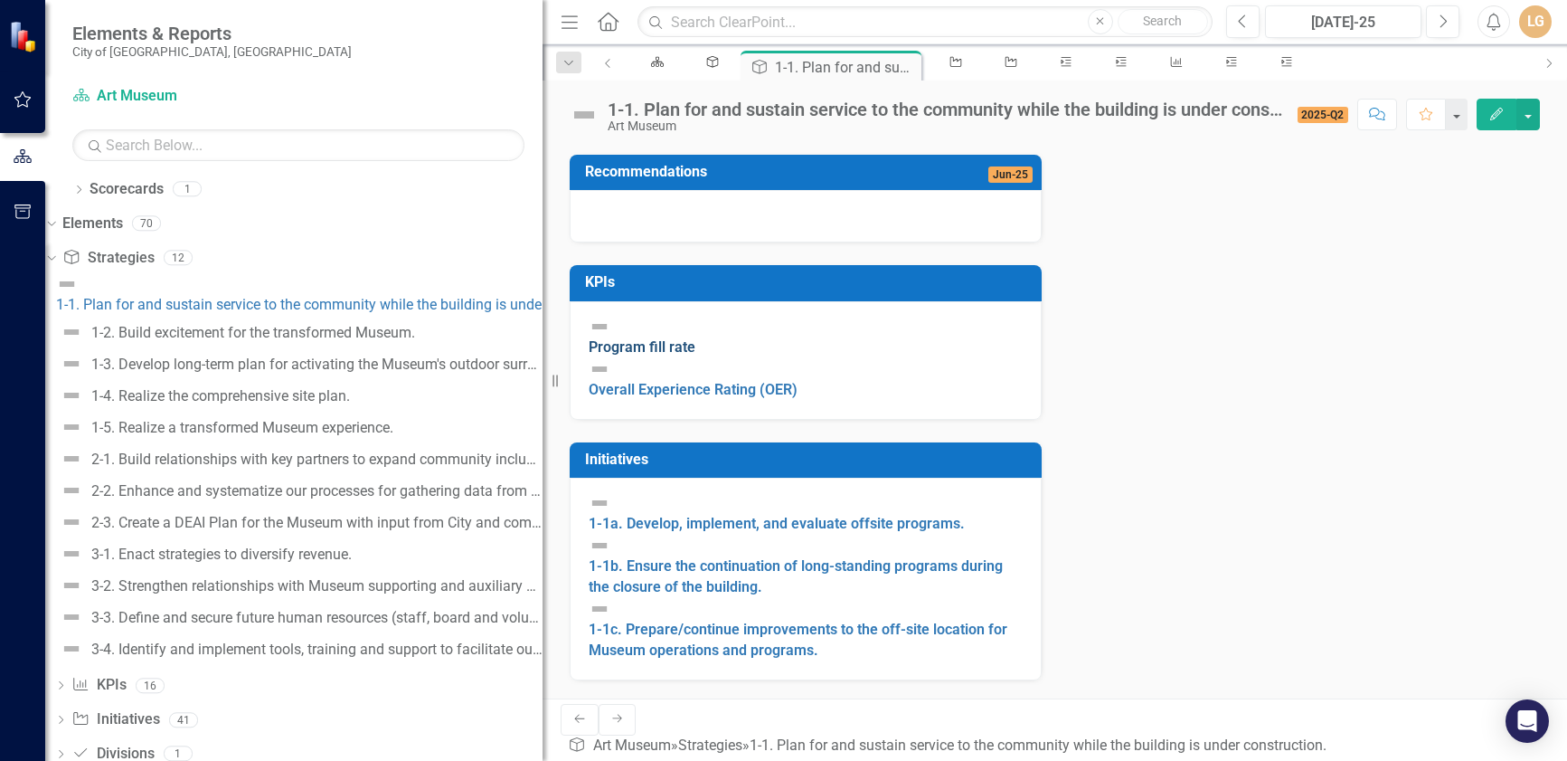
click at [657, 355] on link "Program fill rate" at bounding box center [642, 346] width 107 height 17
